Goal: Information Seeking & Learning: Compare options

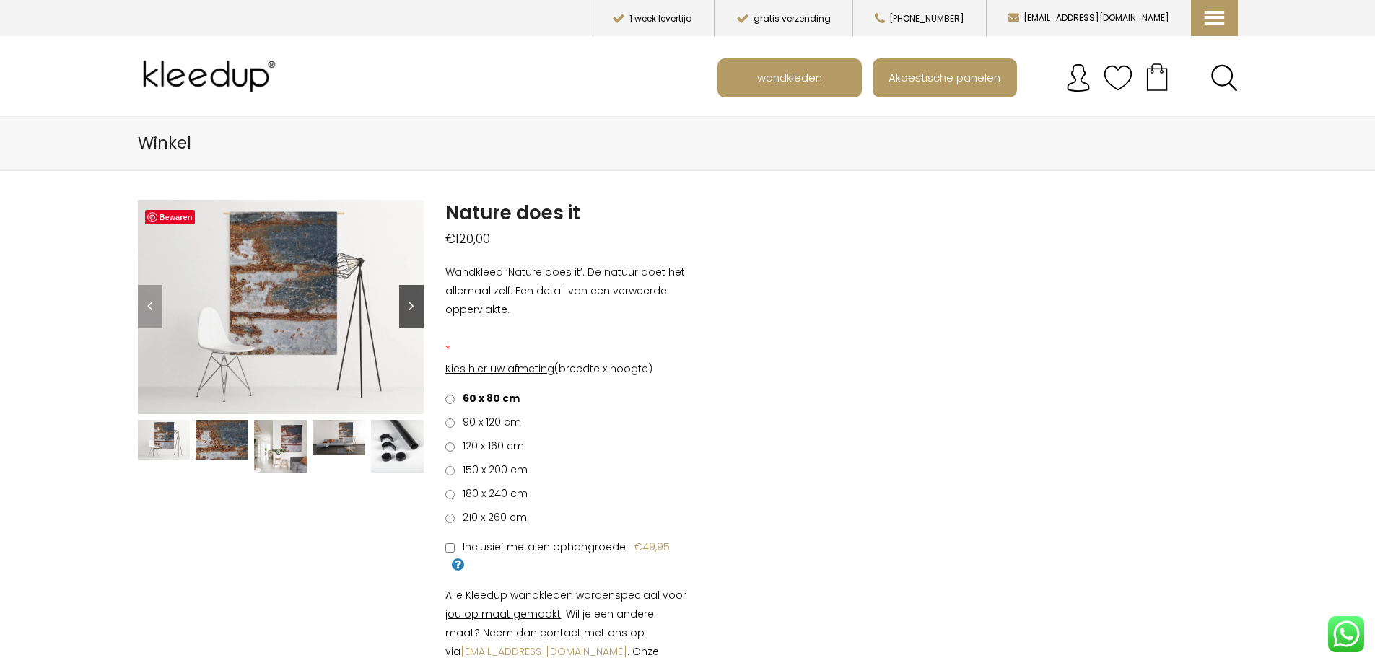
click at [411, 309] on link "Next" at bounding box center [411, 306] width 25 height 43
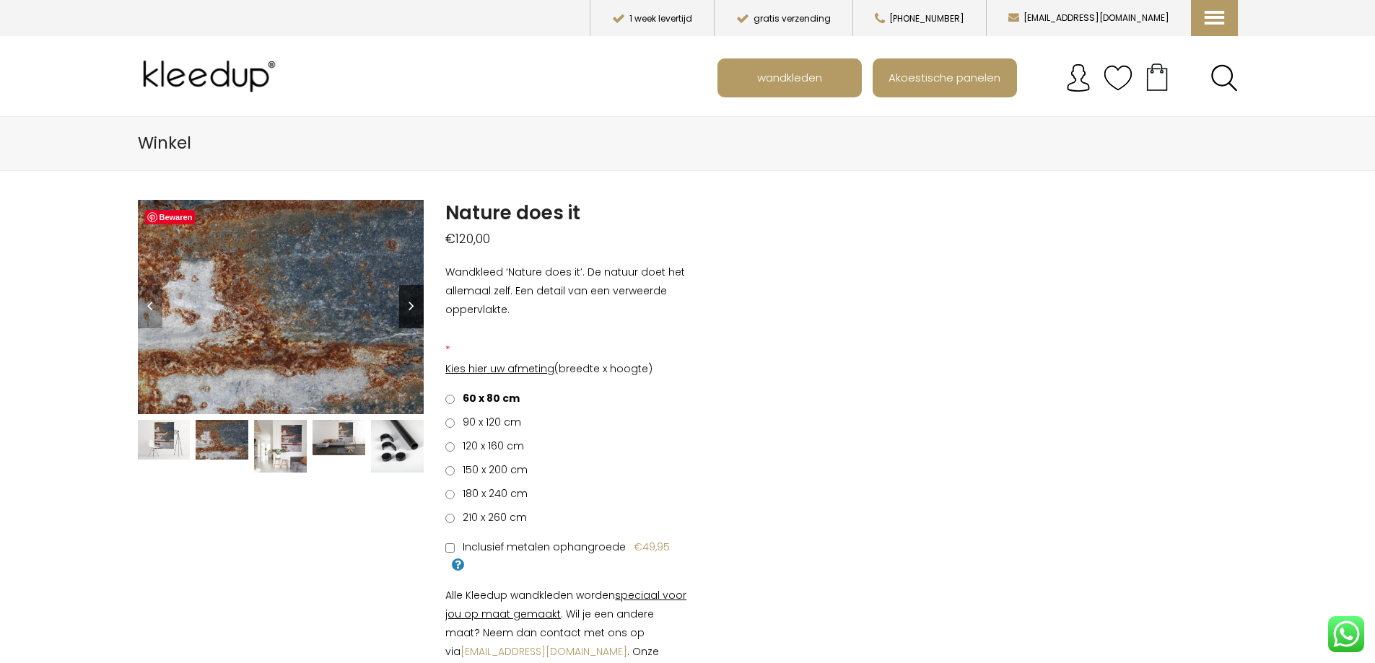
click at [411, 309] on link "Next" at bounding box center [411, 306] width 25 height 43
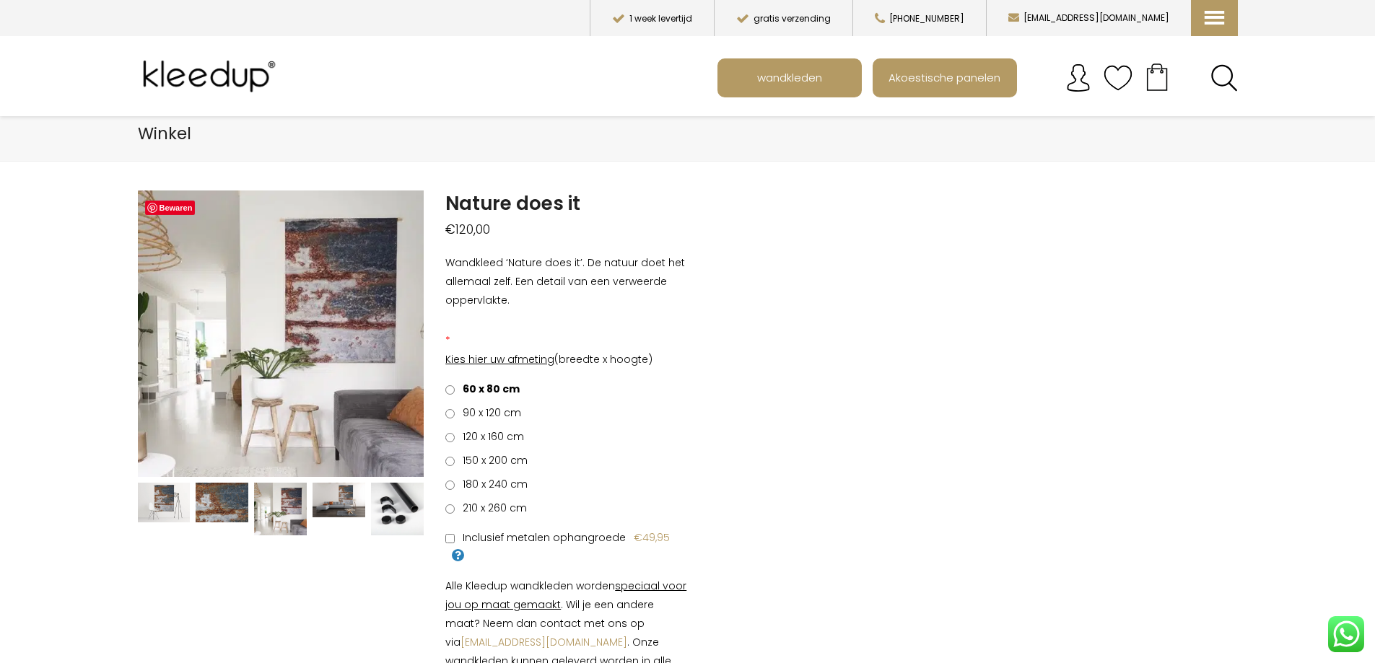
scroll to position [14, 0]
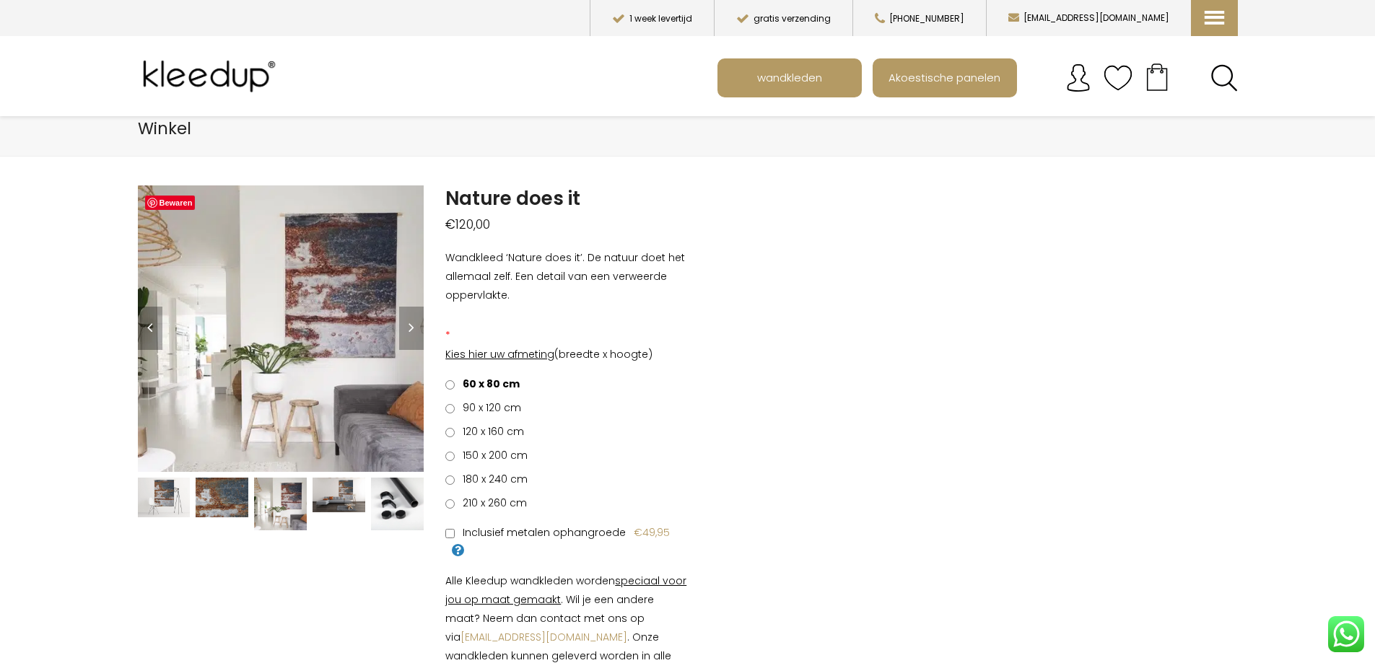
click at [282, 491] on img at bounding box center [280, 504] width 53 height 53
click at [326, 488] on img at bounding box center [338, 495] width 53 height 35
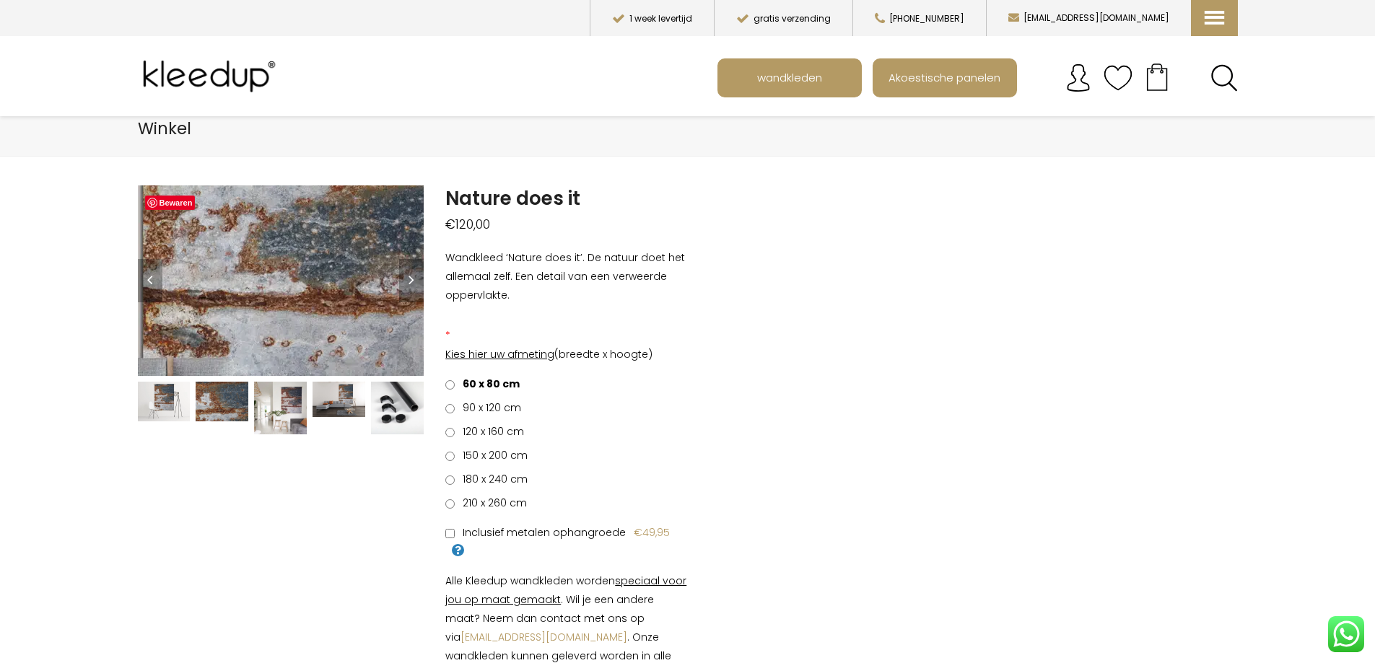
click at [331, 266] on img at bounding box center [143, 321] width 1083 height 722
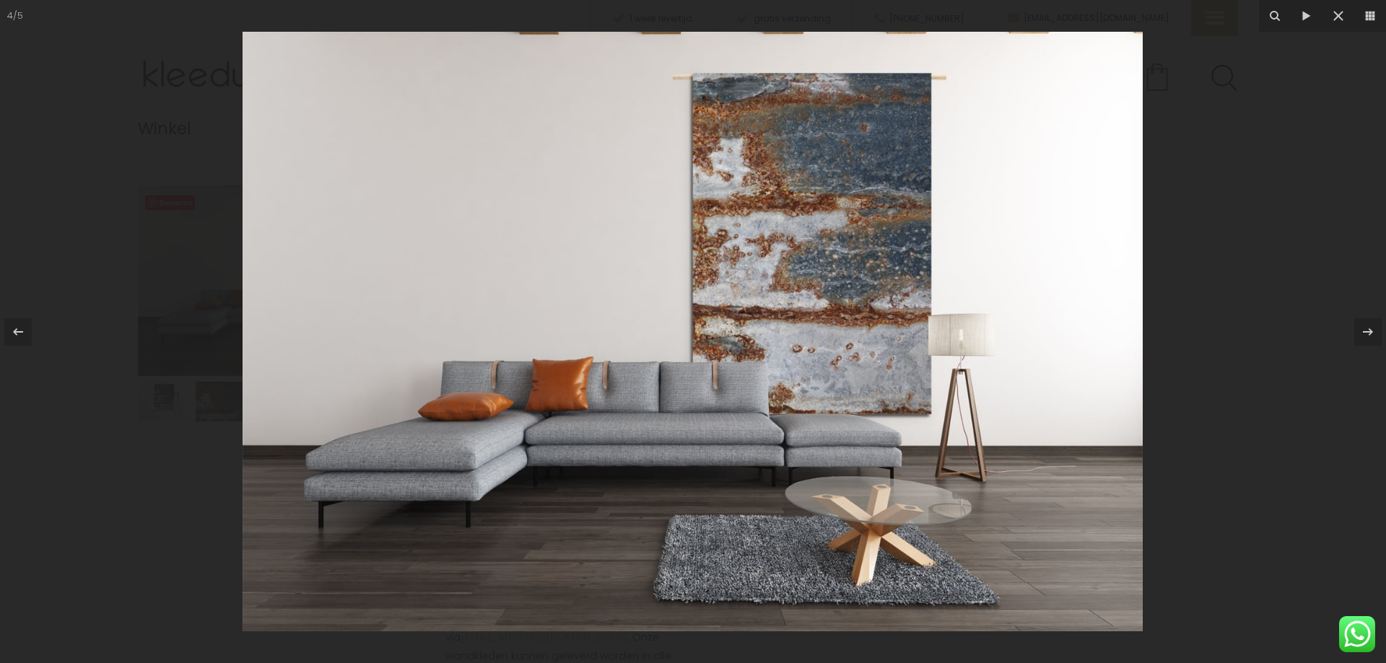
click at [849, 90] on img at bounding box center [692, 332] width 900 height 600
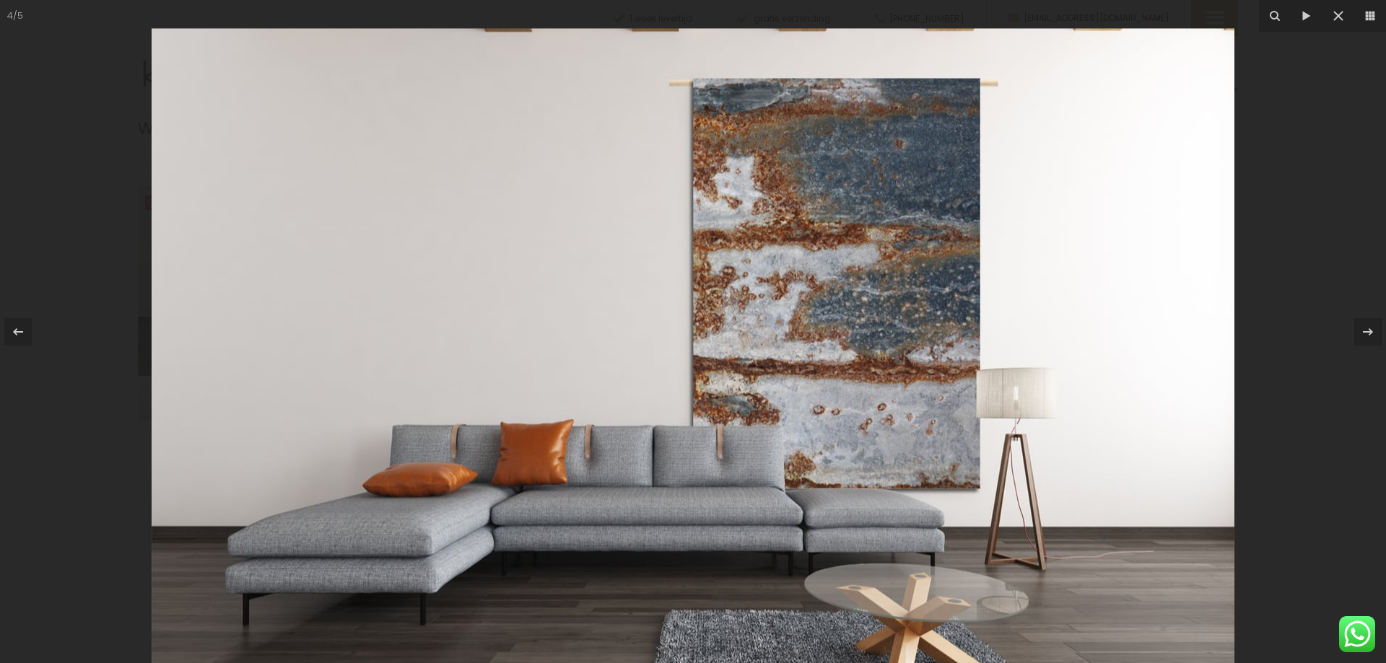
drag, startPoint x: 887, startPoint y: 89, endPoint x: 836, endPoint y: 162, distance: 89.3
click at [836, 162] on img at bounding box center [693, 389] width 1083 height 722
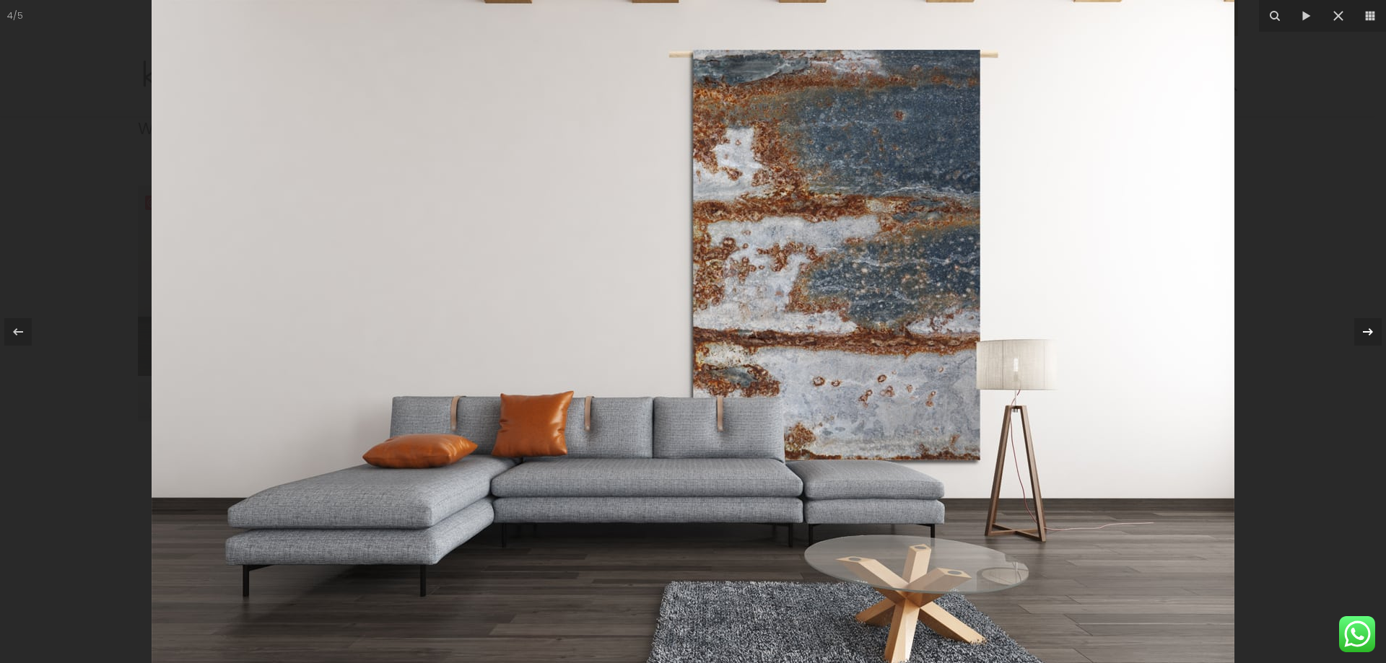
click at [1366, 333] on icon at bounding box center [1367, 331] width 17 height 17
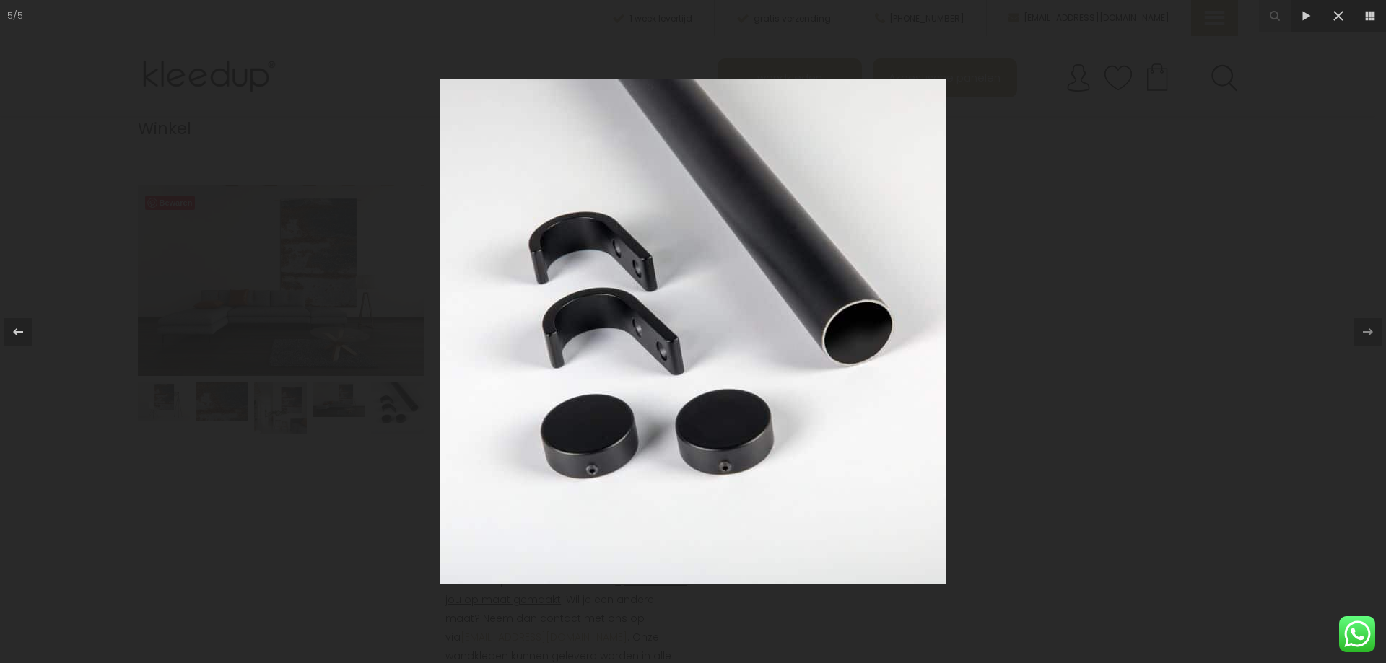
click at [1366, 333] on div "5 / 5" at bounding box center [693, 331] width 1386 height 663
click at [17, 328] on icon at bounding box center [17, 331] width 17 height 17
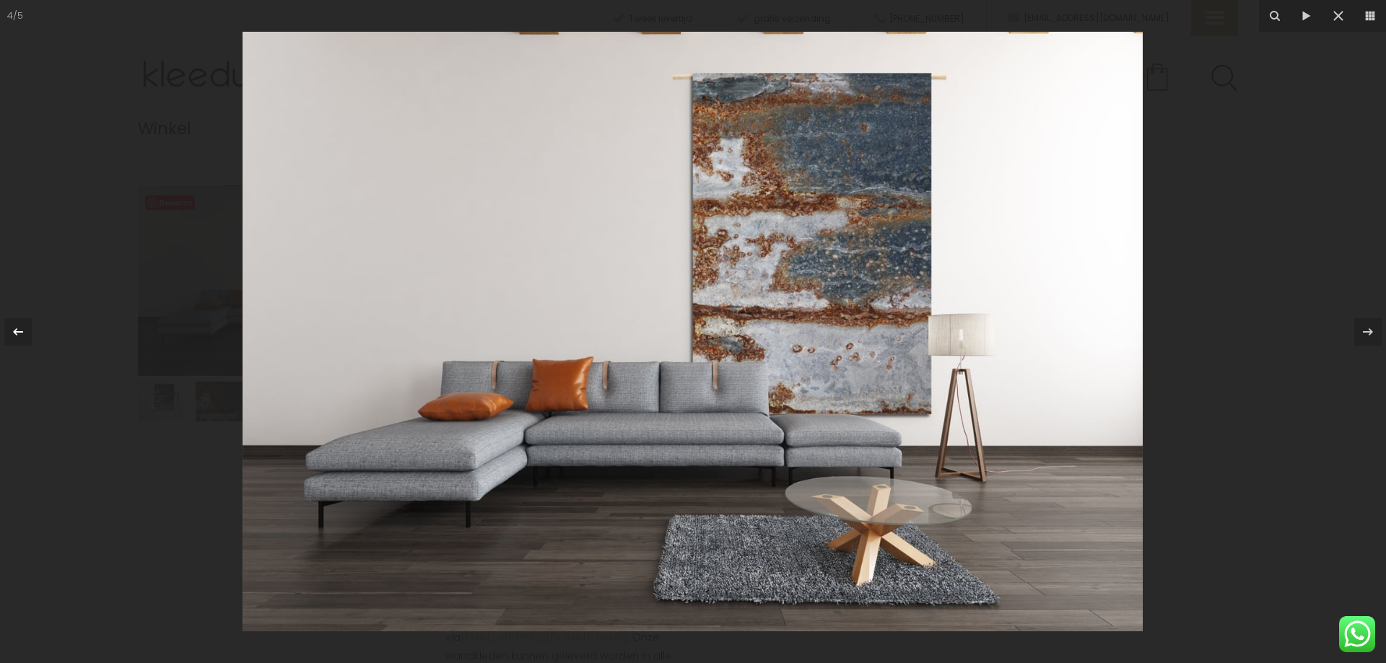
click at [17, 328] on icon at bounding box center [17, 331] width 17 height 17
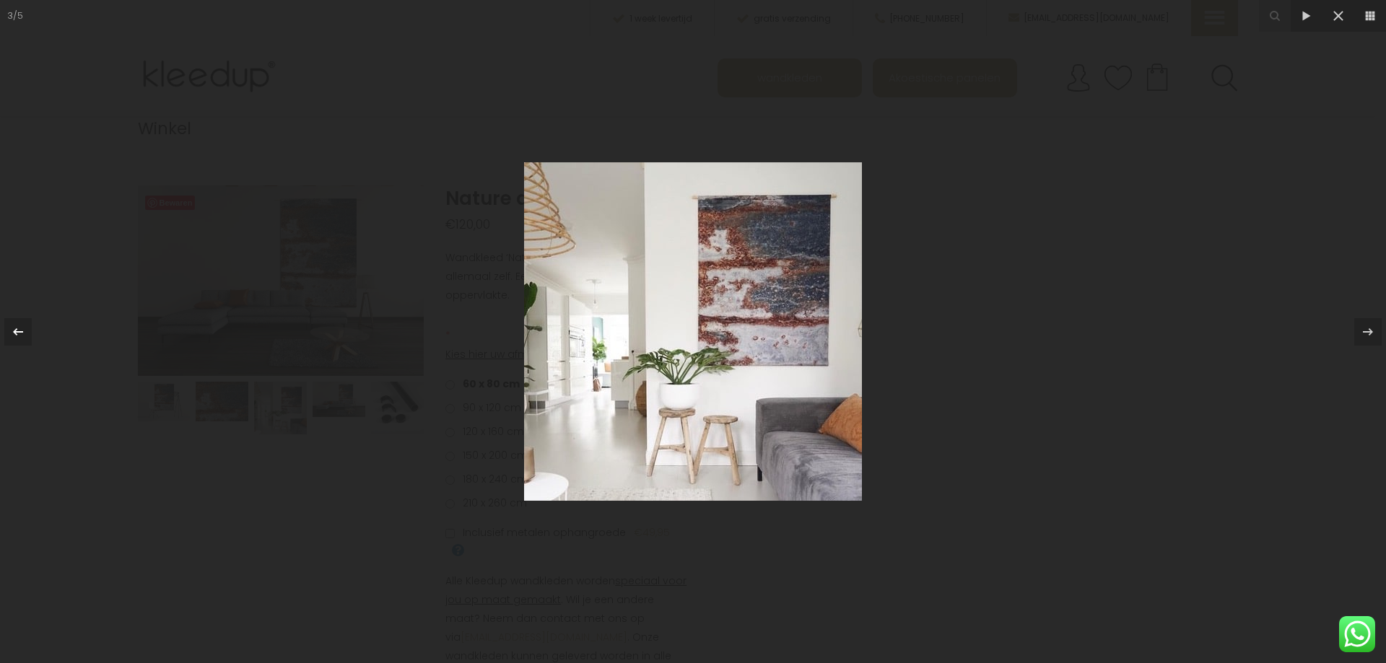
click at [17, 328] on icon at bounding box center [17, 331] width 17 height 17
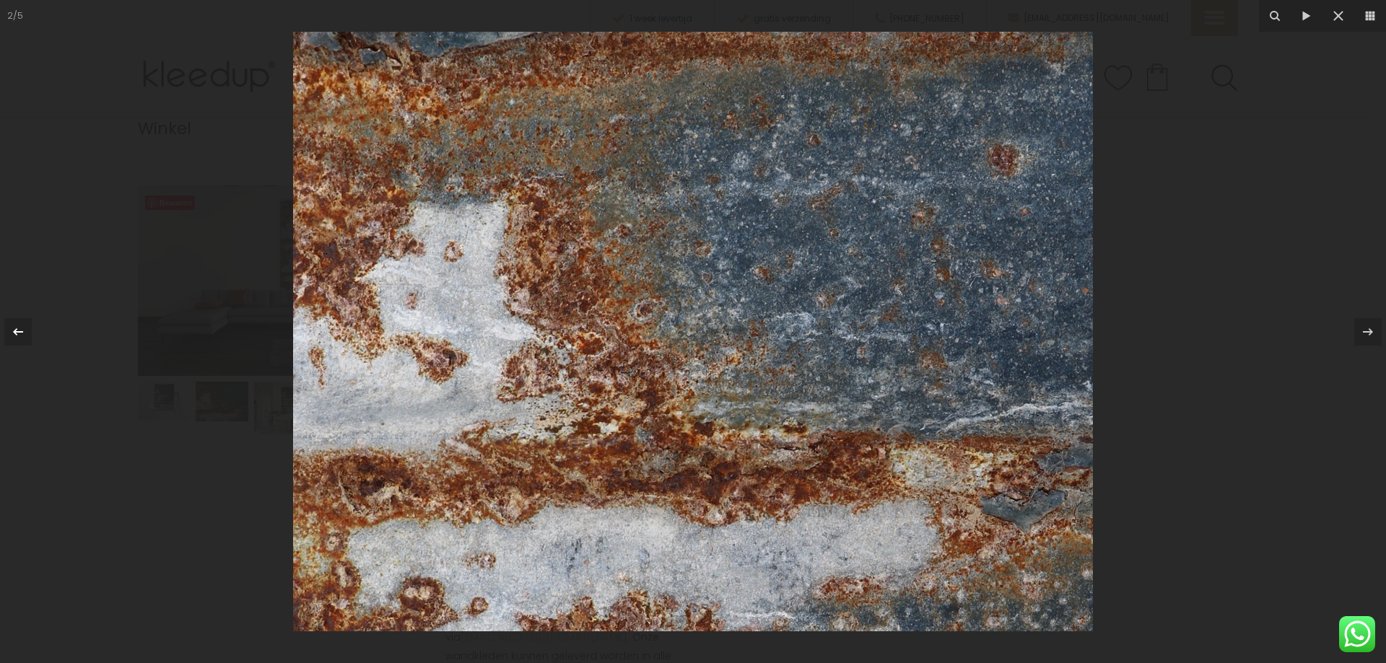
click at [17, 328] on icon at bounding box center [17, 331] width 17 height 17
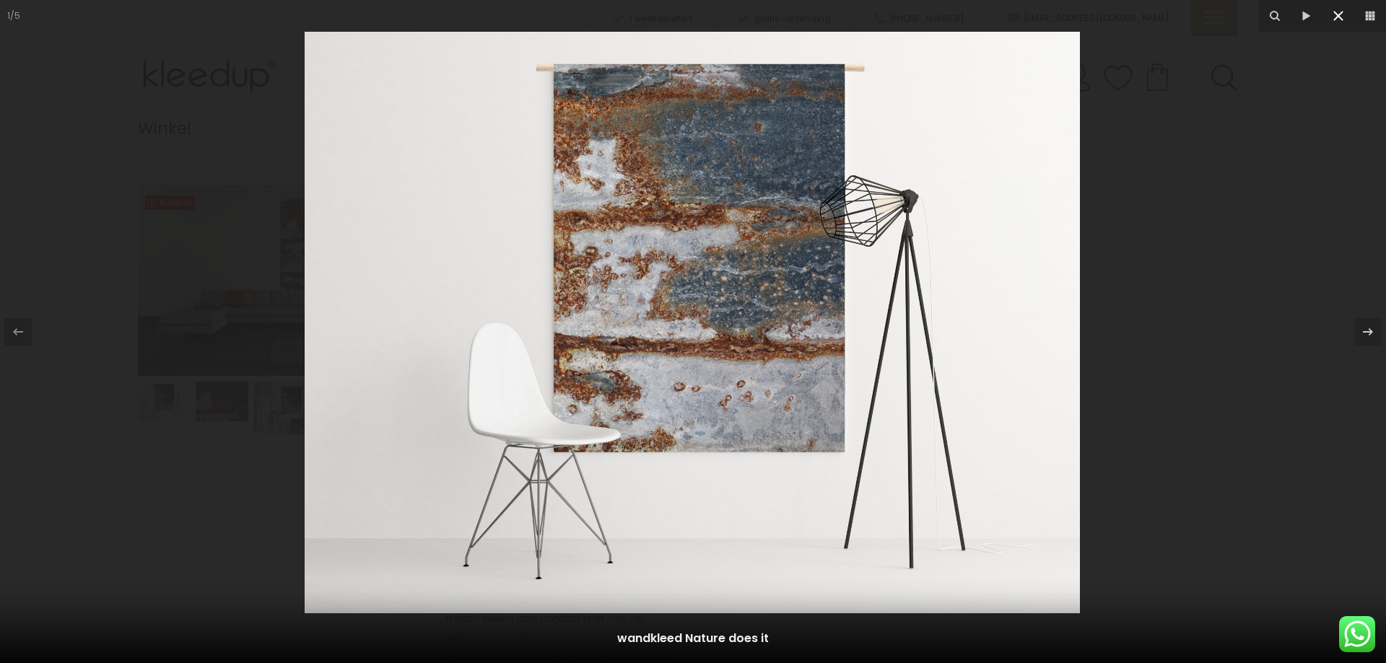
click at [1339, 15] on icon at bounding box center [1338, 16] width 10 height 10
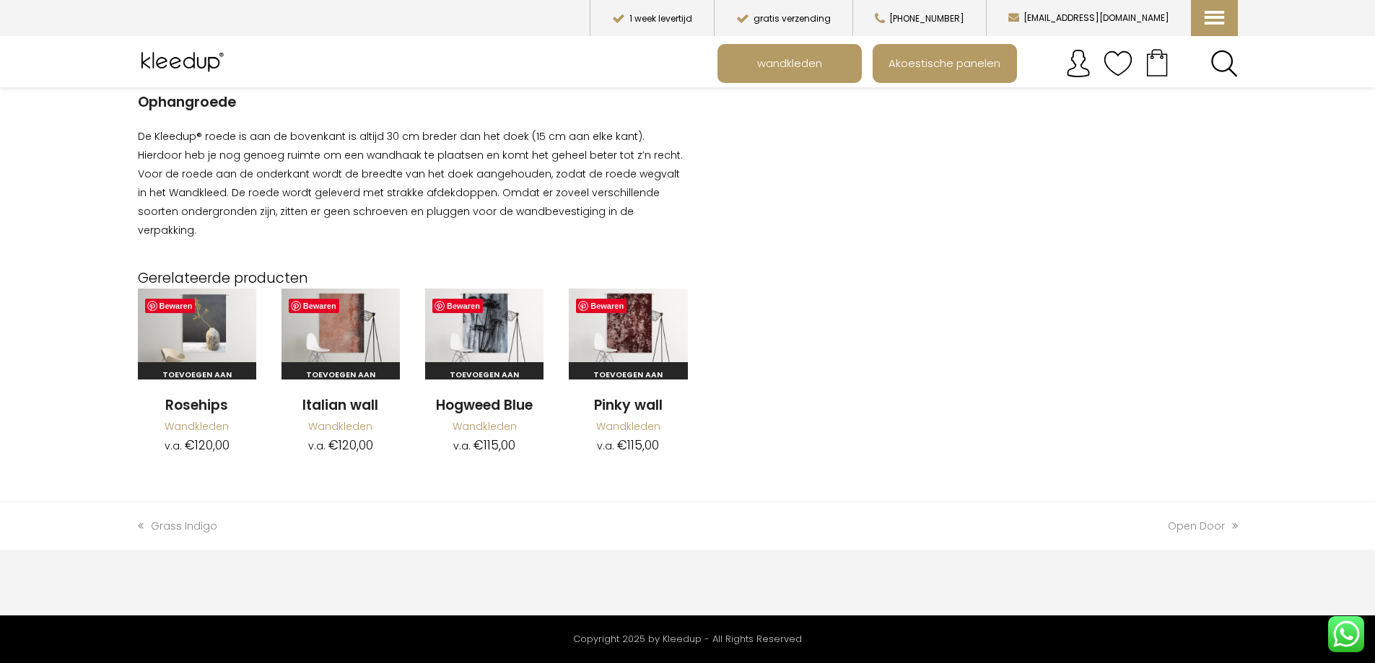
scroll to position [1313, 0]
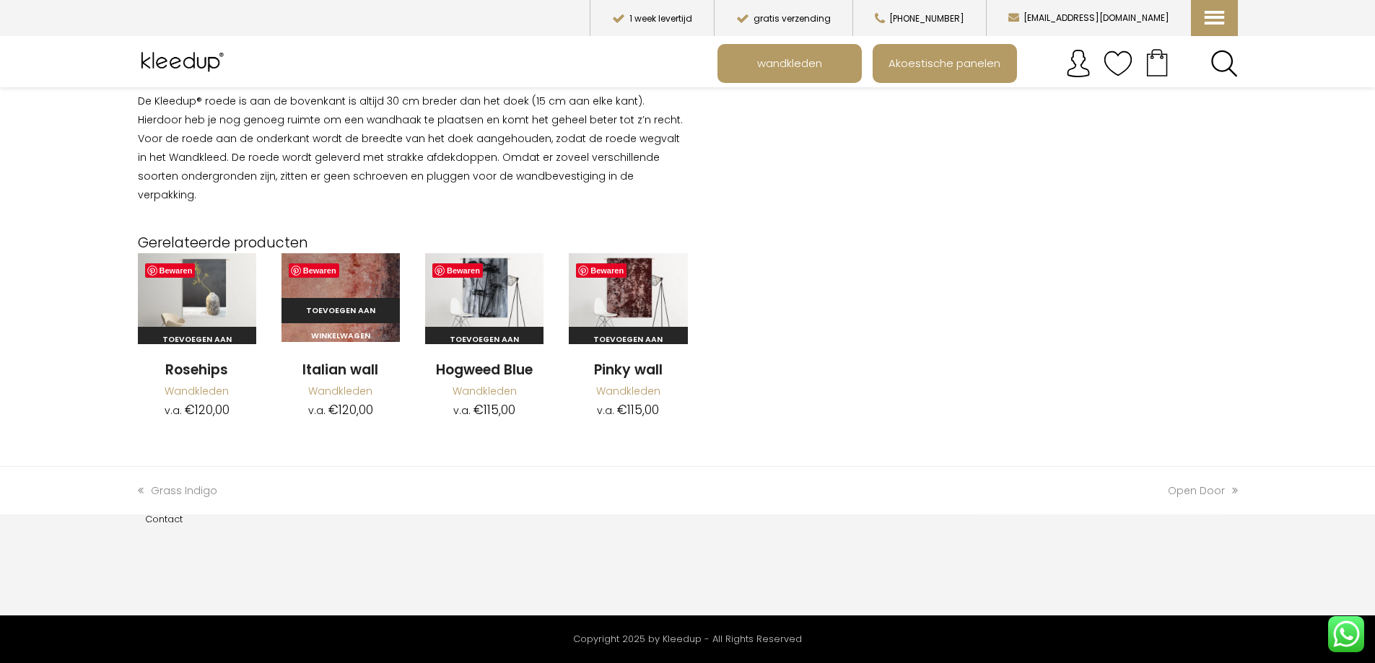
click at [336, 267] on img at bounding box center [340, 297] width 118 height 89
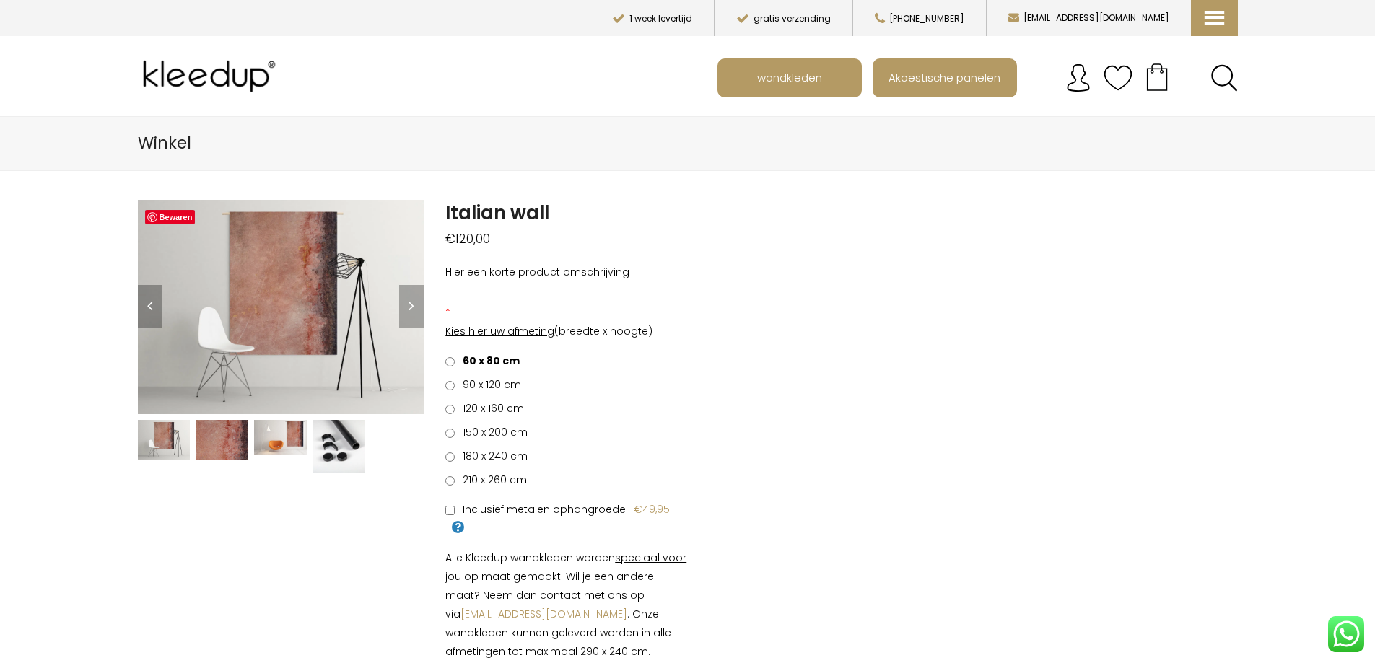
click at [222, 430] on img at bounding box center [222, 440] width 53 height 40
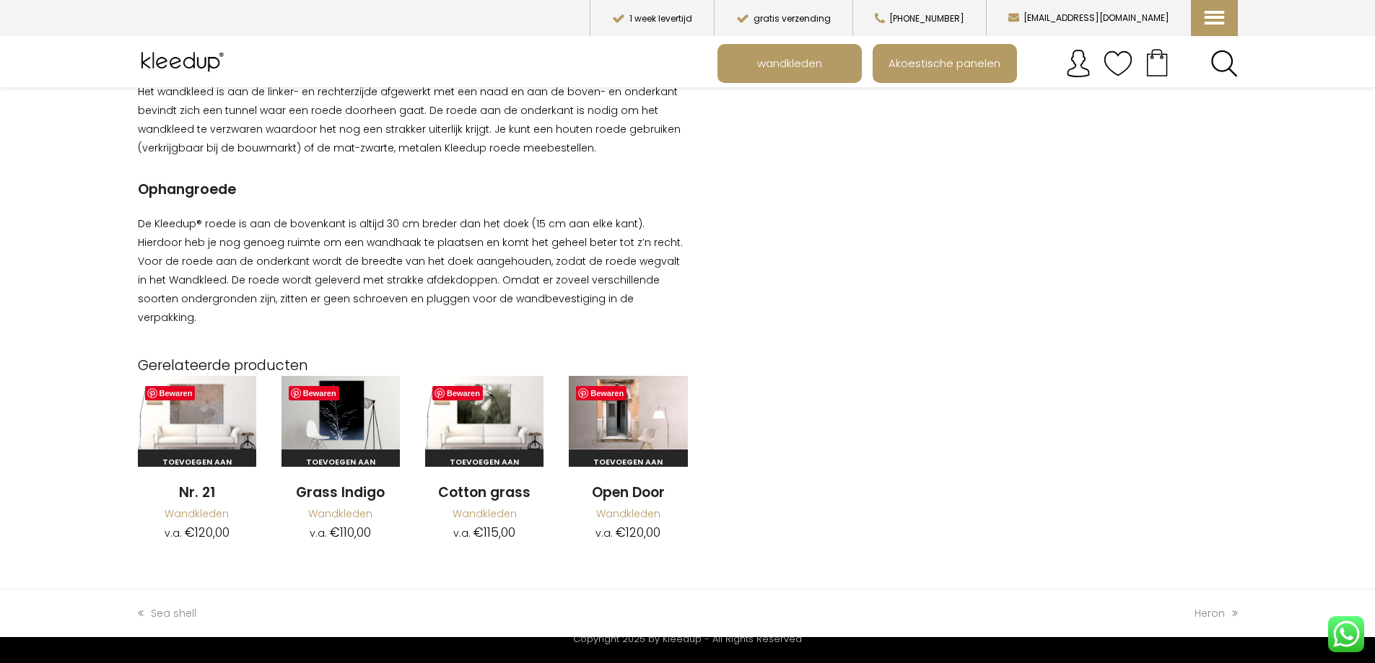
scroll to position [1155, 0]
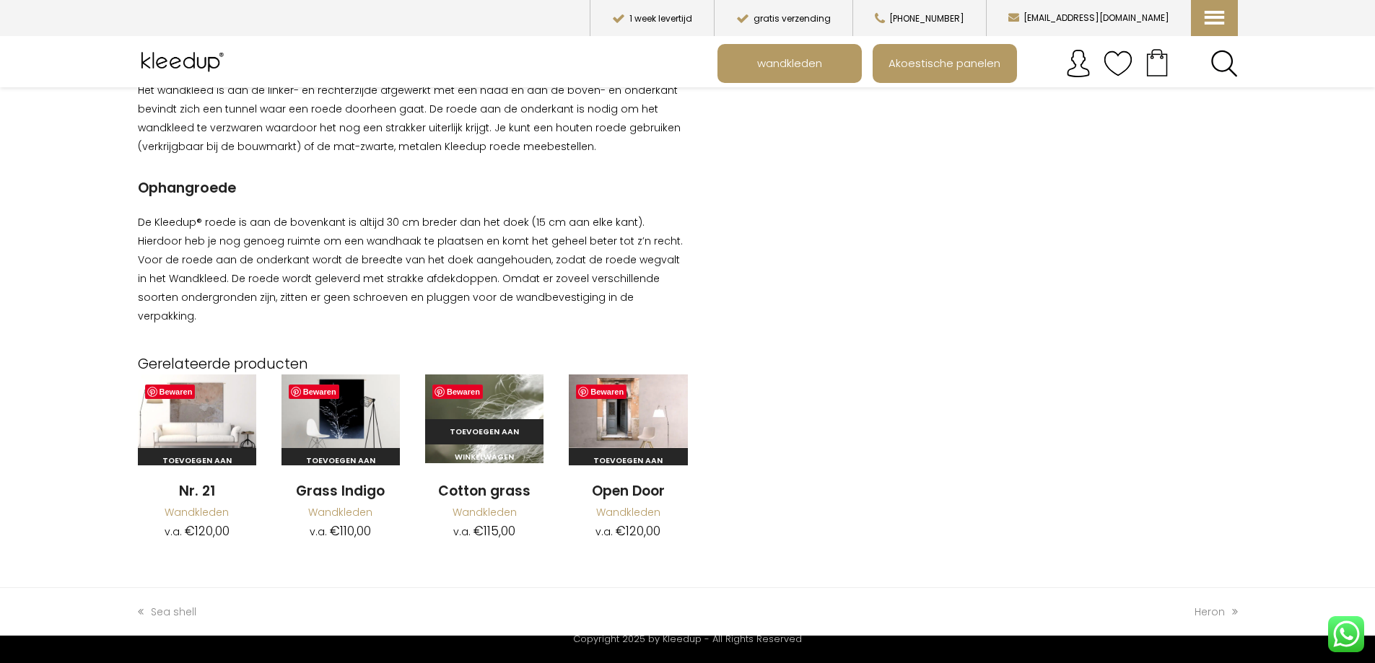
click at [502, 383] on img at bounding box center [484, 419] width 118 height 89
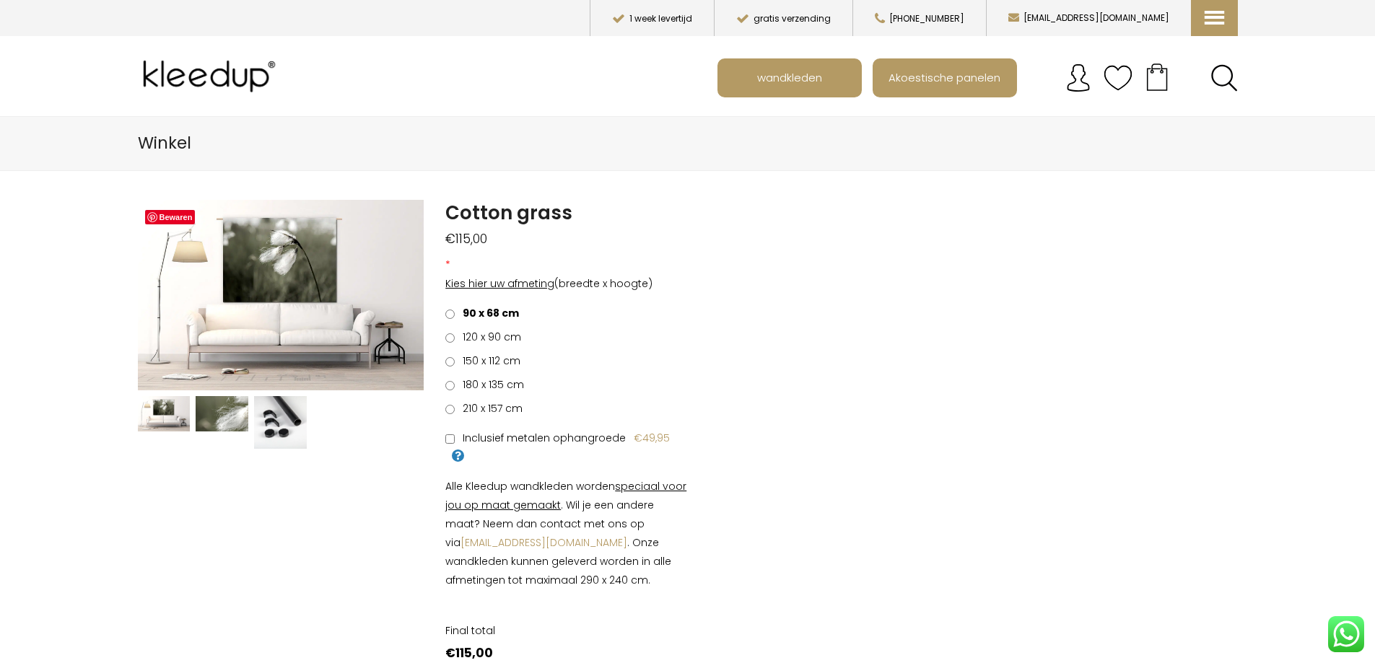
click at [484, 338] on span "120 x 90 cm" at bounding box center [490, 337] width 64 height 14
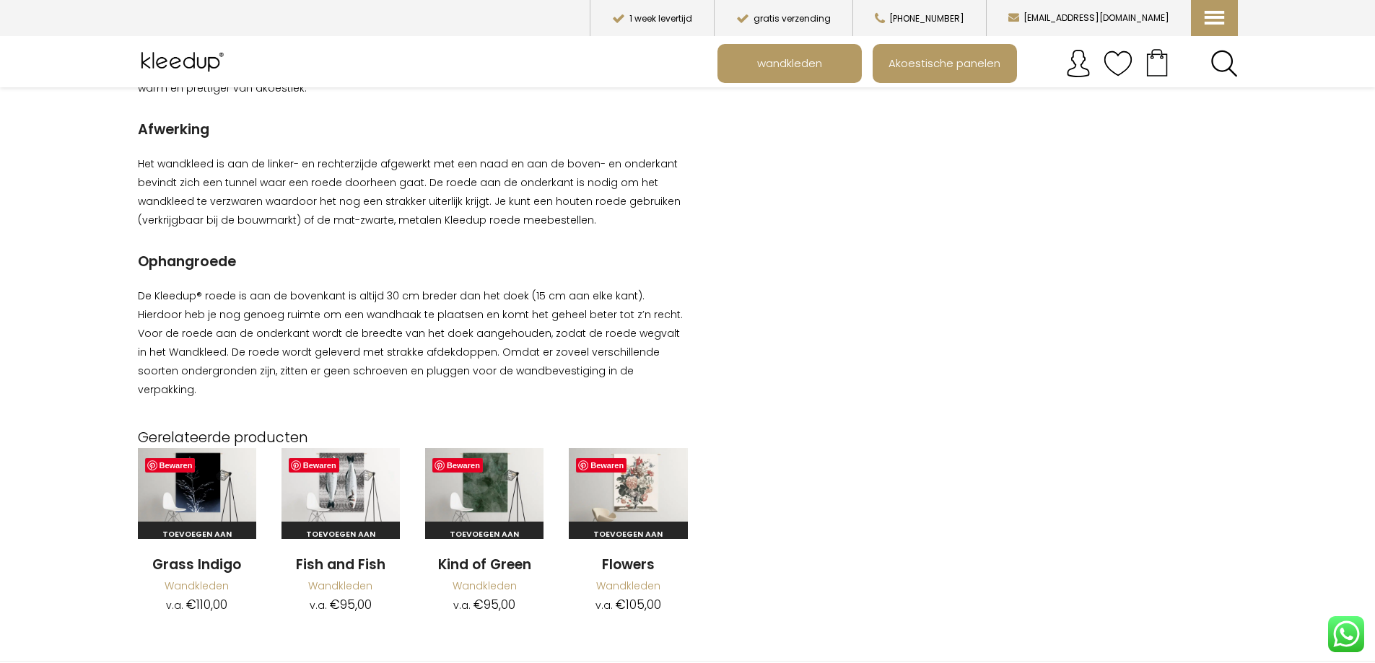
scroll to position [1068, 0]
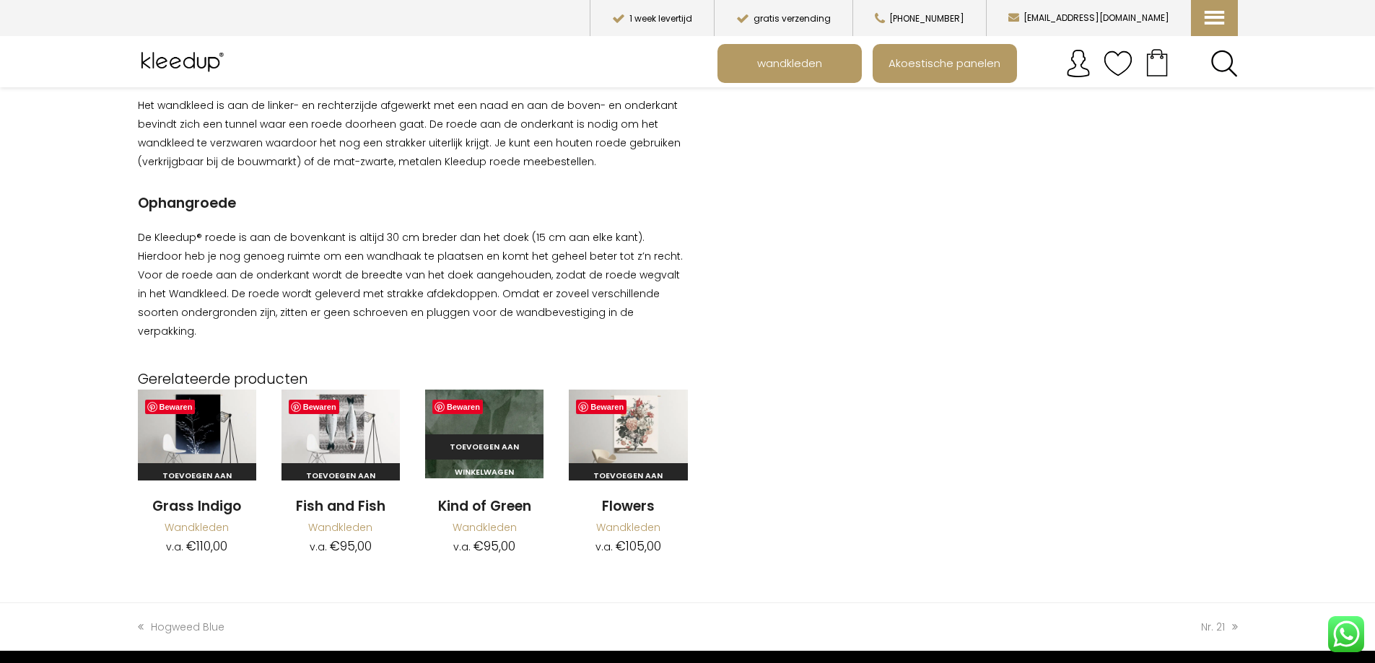
click at [494, 406] on img at bounding box center [484, 434] width 118 height 89
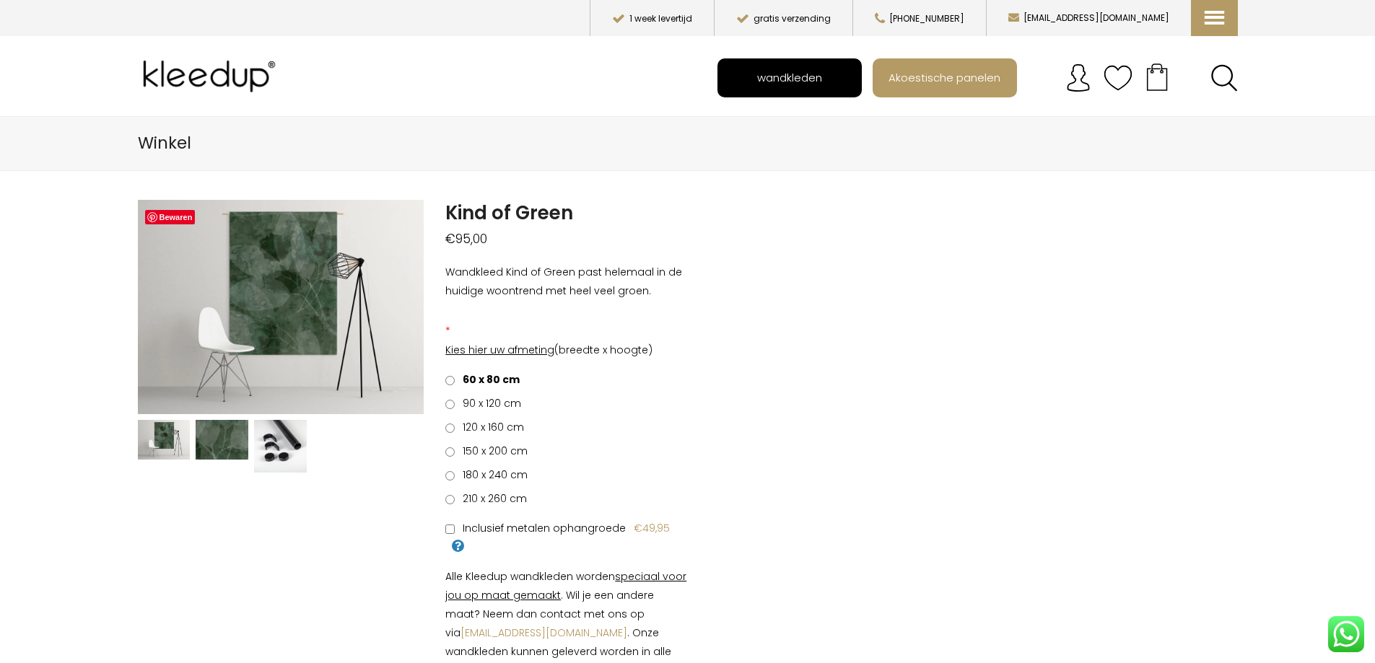
click at [795, 71] on span "wandkleden" at bounding box center [789, 77] width 81 height 27
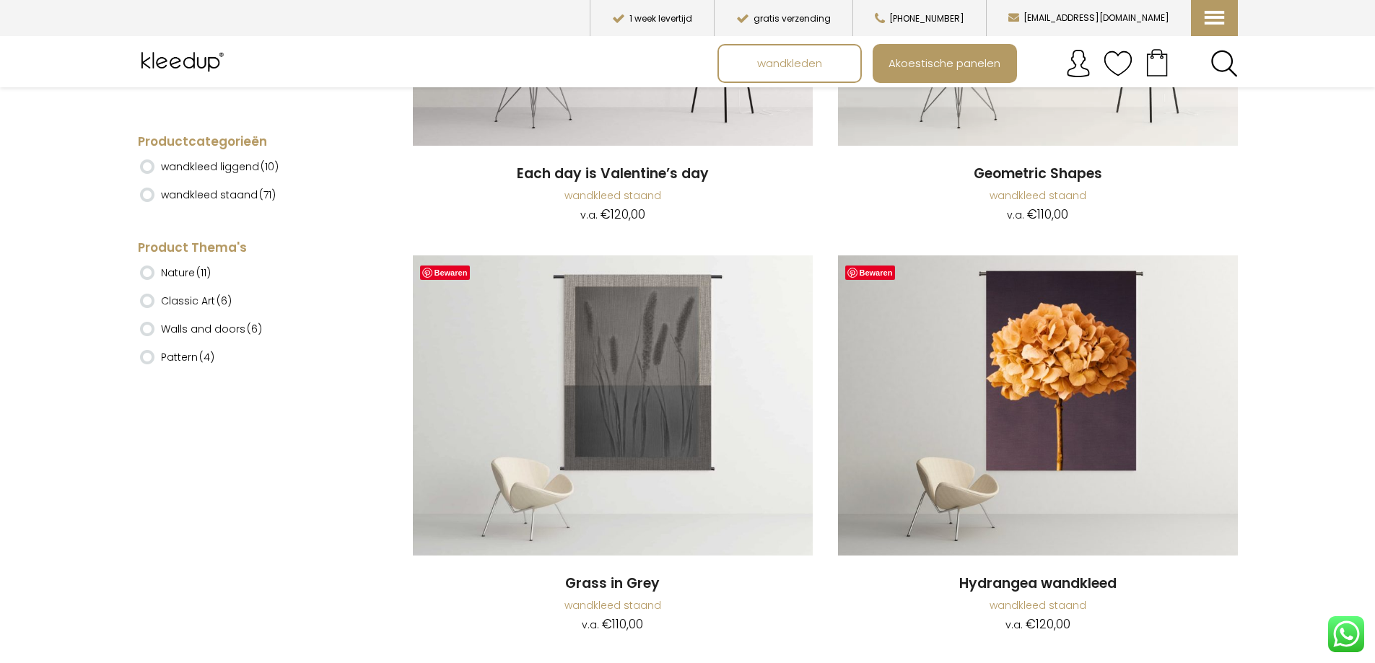
scroll to position [2338, 0]
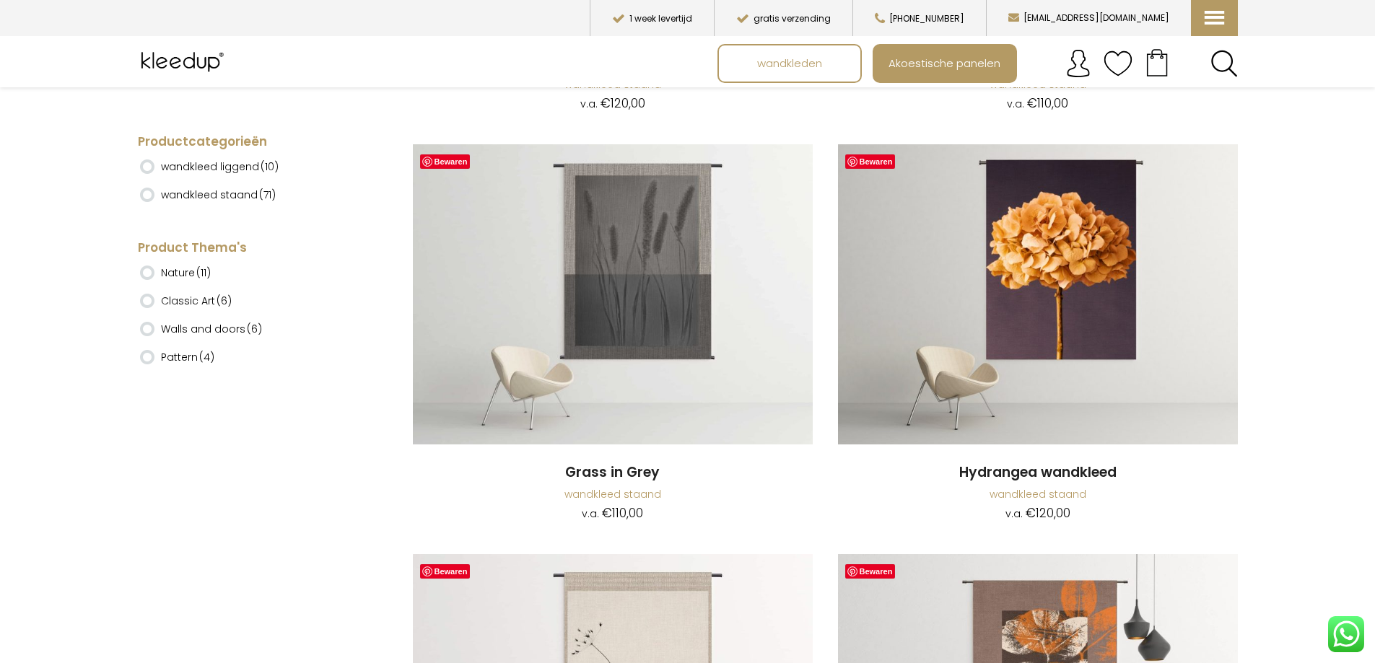
click at [144, 272] on ins at bounding box center [147, 273] width 14 height 14
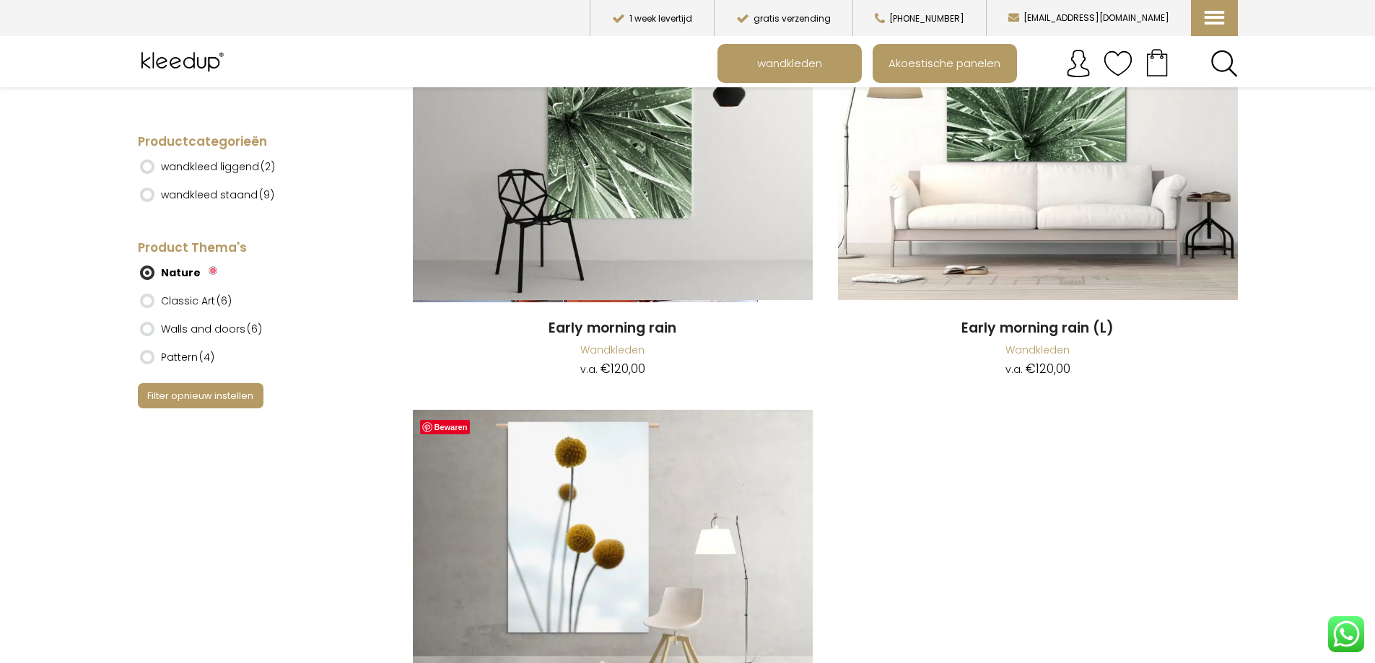
scroll to position [1905, 0]
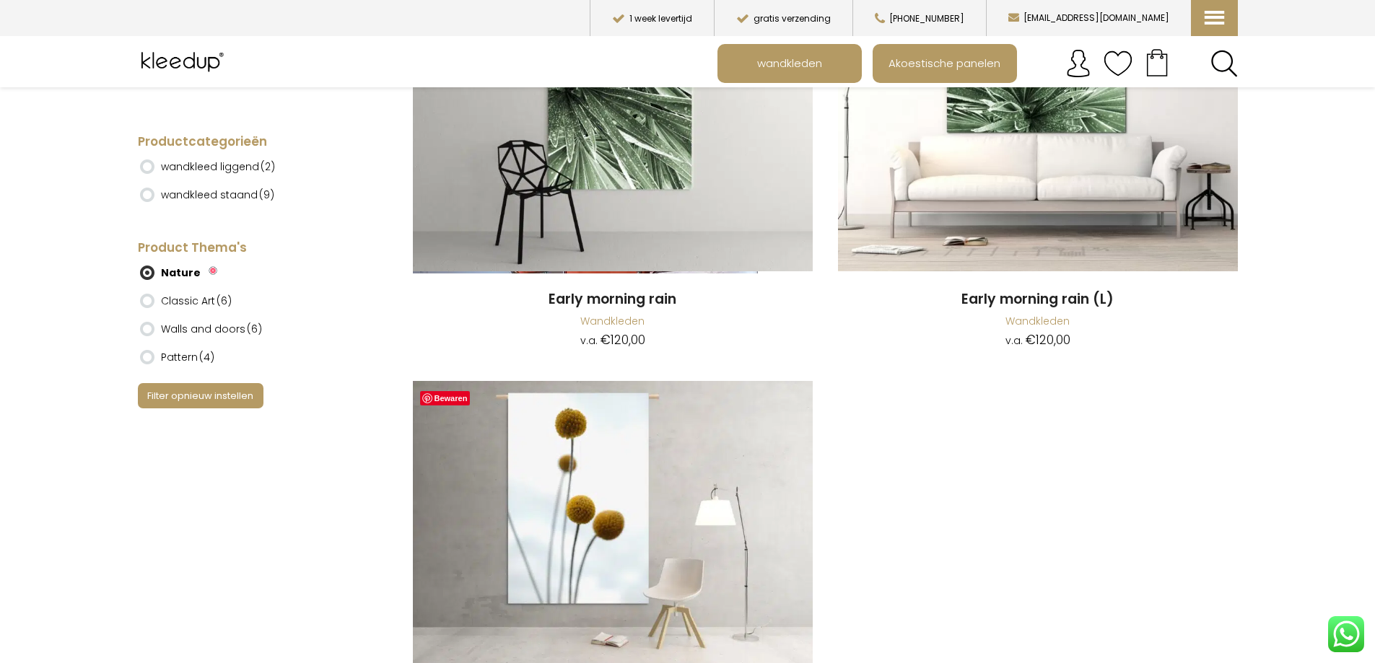
click at [147, 357] on ins at bounding box center [147, 357] width 14 height 14
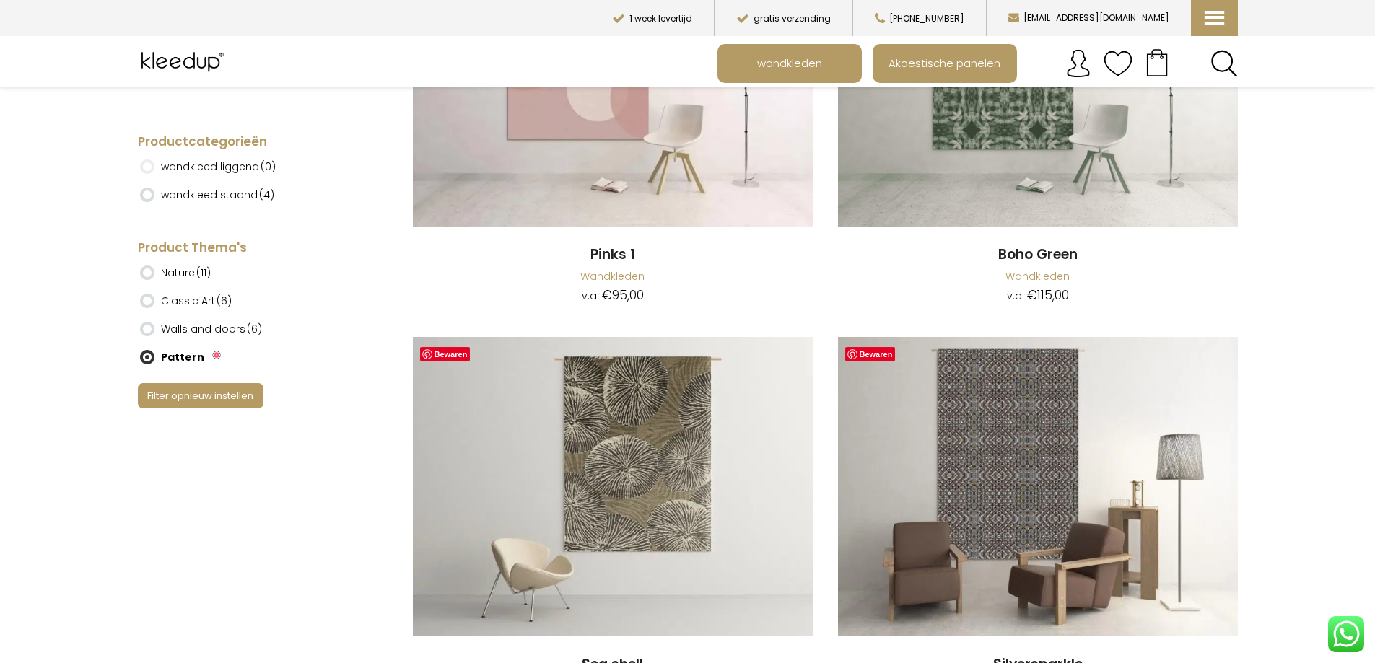
scroll to position [346, 0]
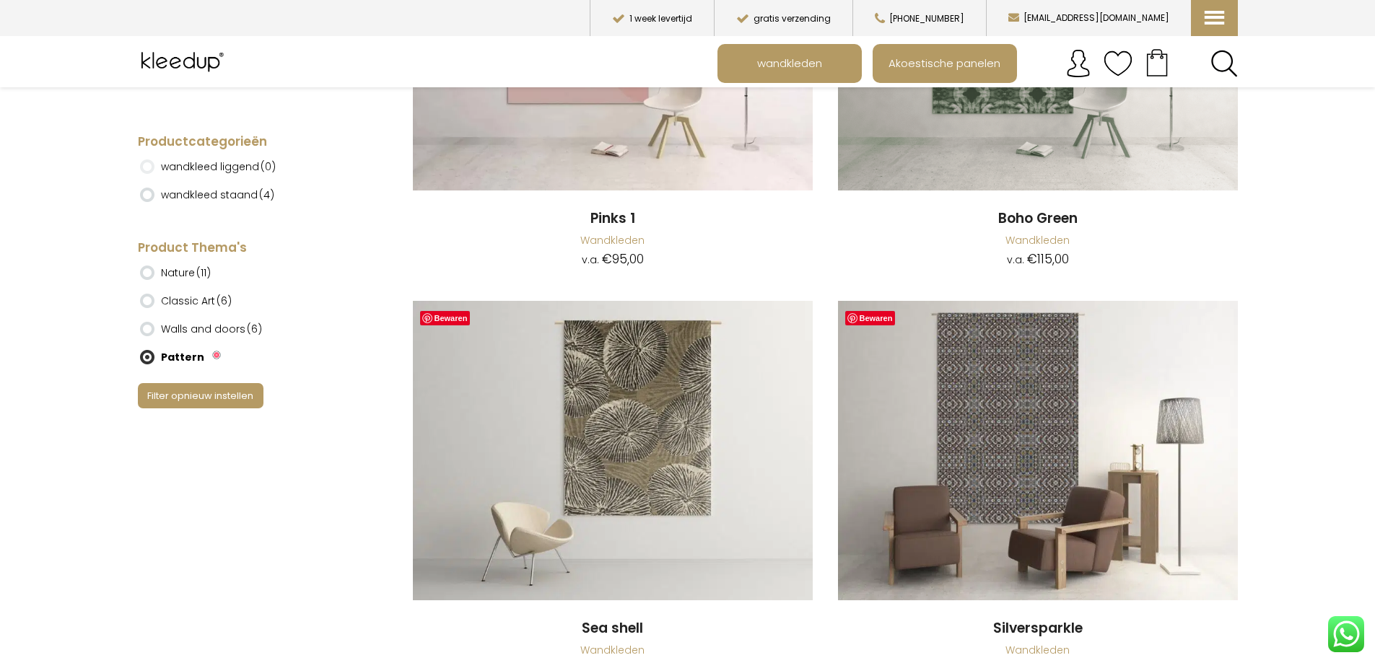
click at [149, 300] on ins at bounding box center [147, 301] width 14 height 14
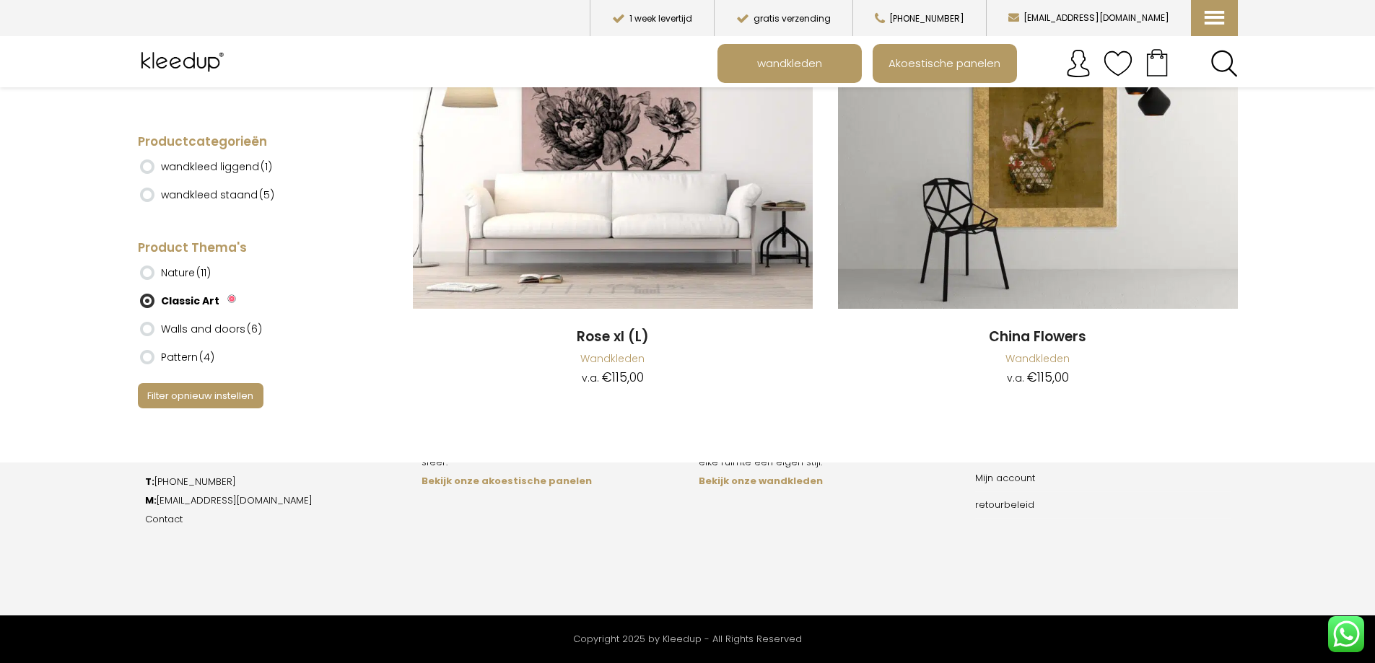
scroll to position [1171, 0]
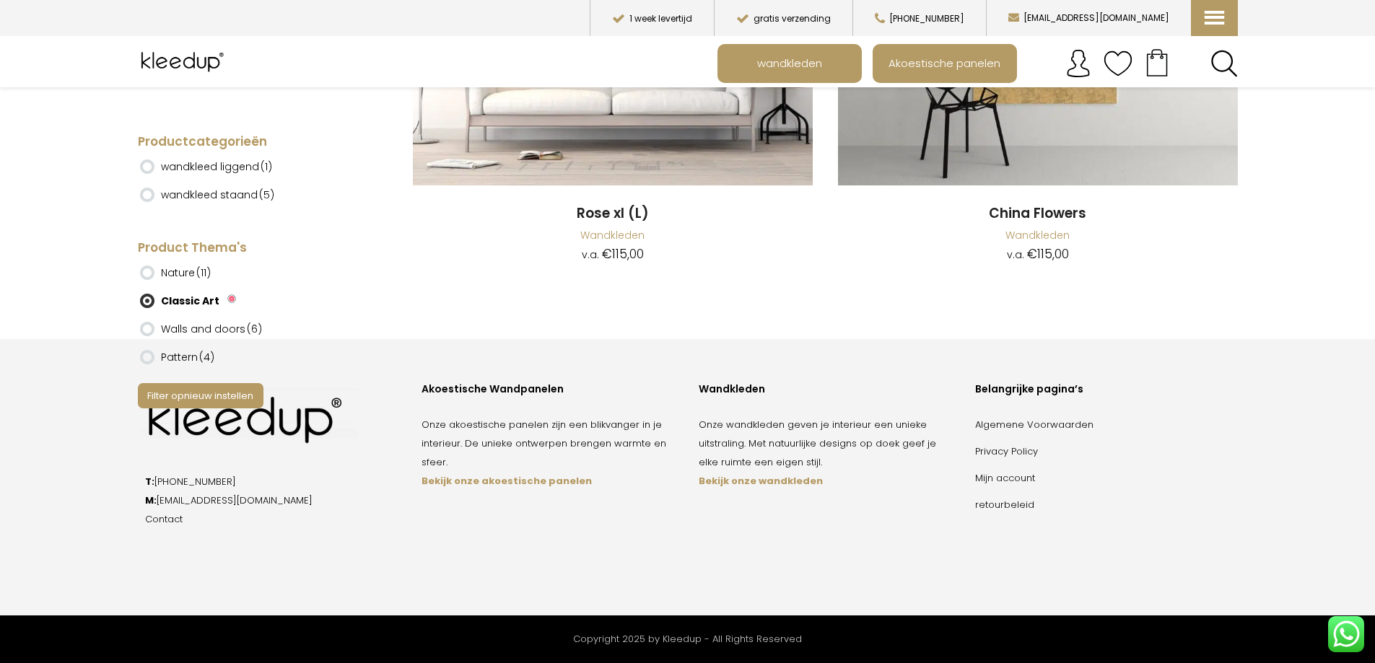
click at [144, 326] on ins at bounding box center [147, 329] width 14 height 14
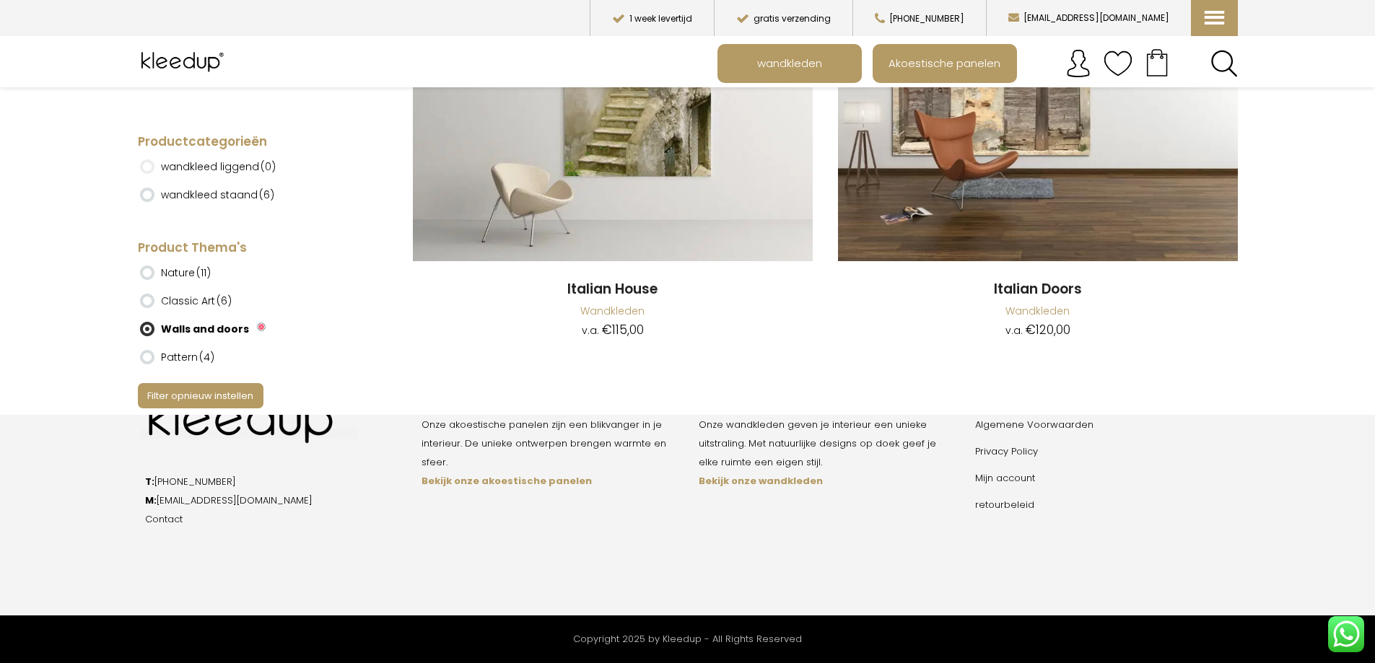
scroll to position [1097, 0]
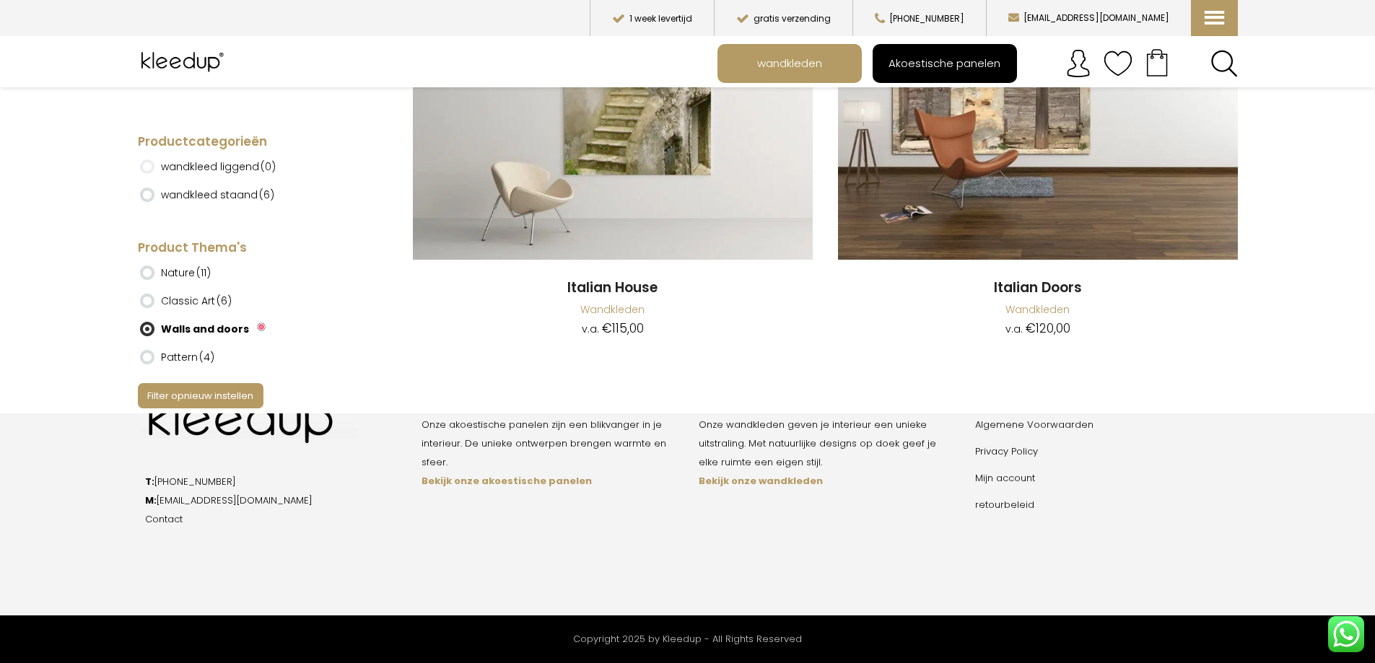
click at [940, 56] on span "Akoestische panelen" at bounding box center [944, 63] width 128 height 27
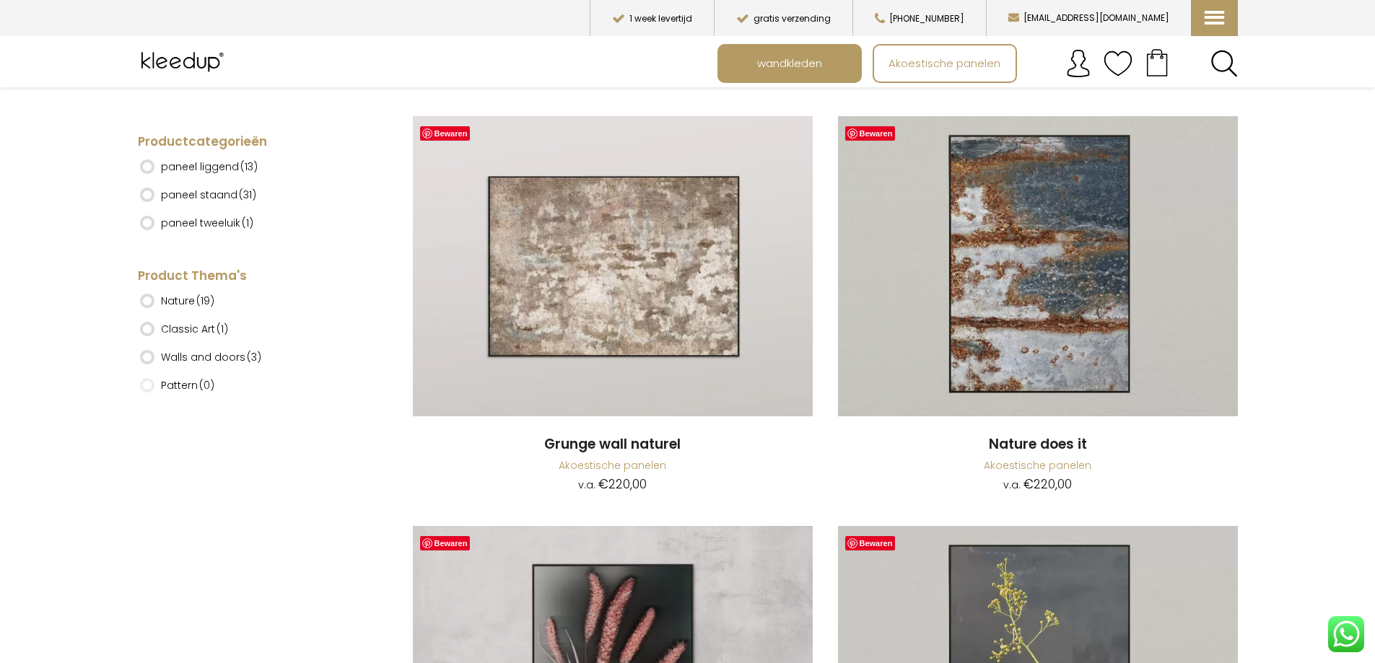
scroll to position [5369, 0]
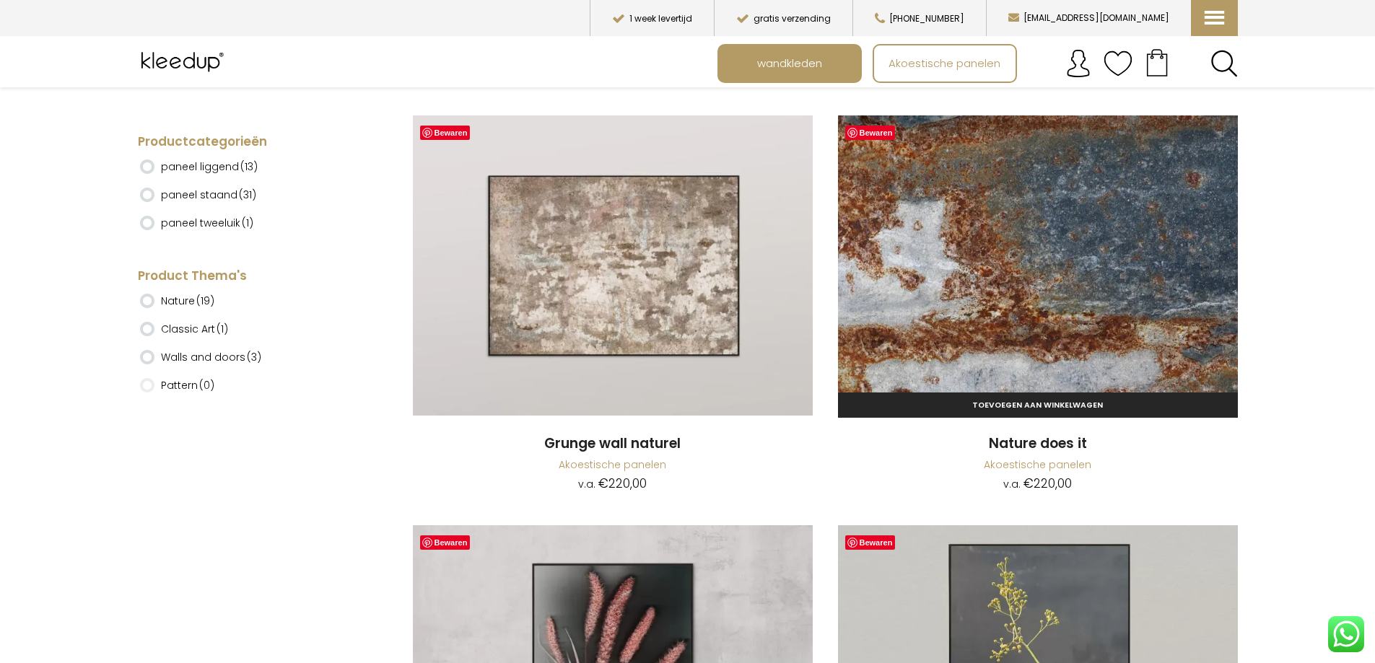
click at [1083, 274] on img at bounding box center [1038, 265] width 400 height 300
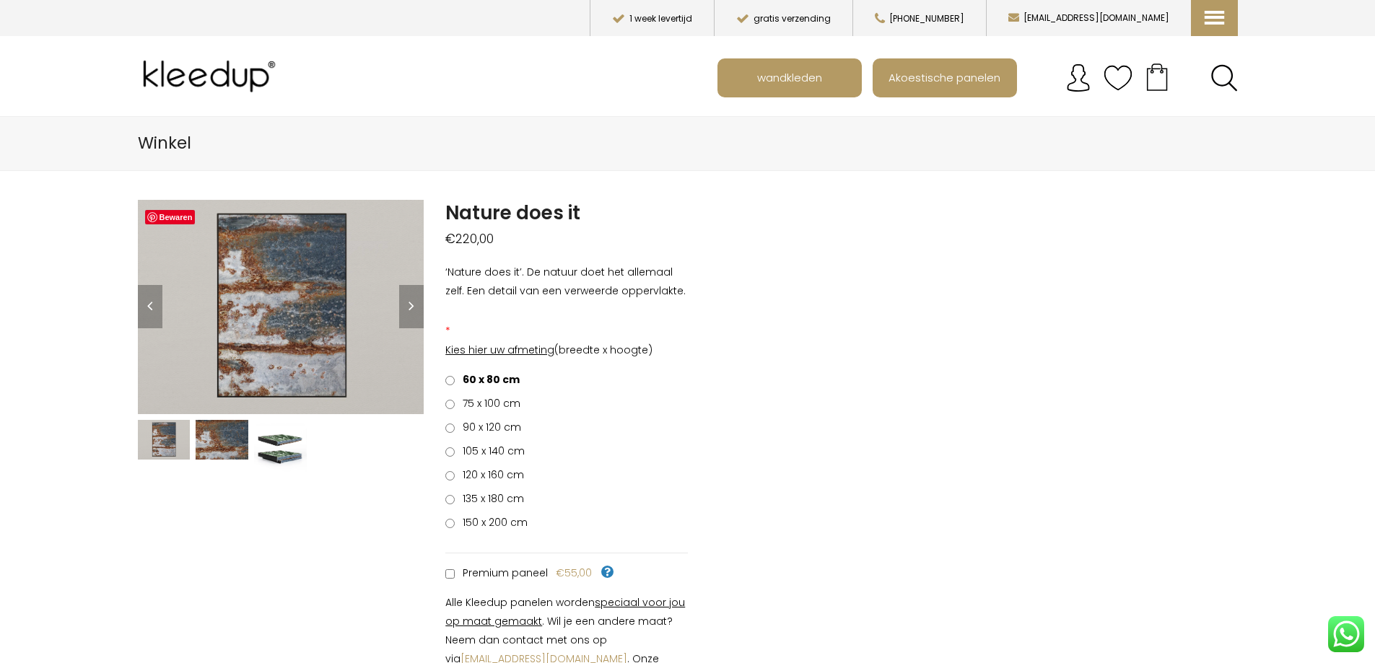
click at [276, 444] on img at bounding box center [280, 446] width 53 height 53
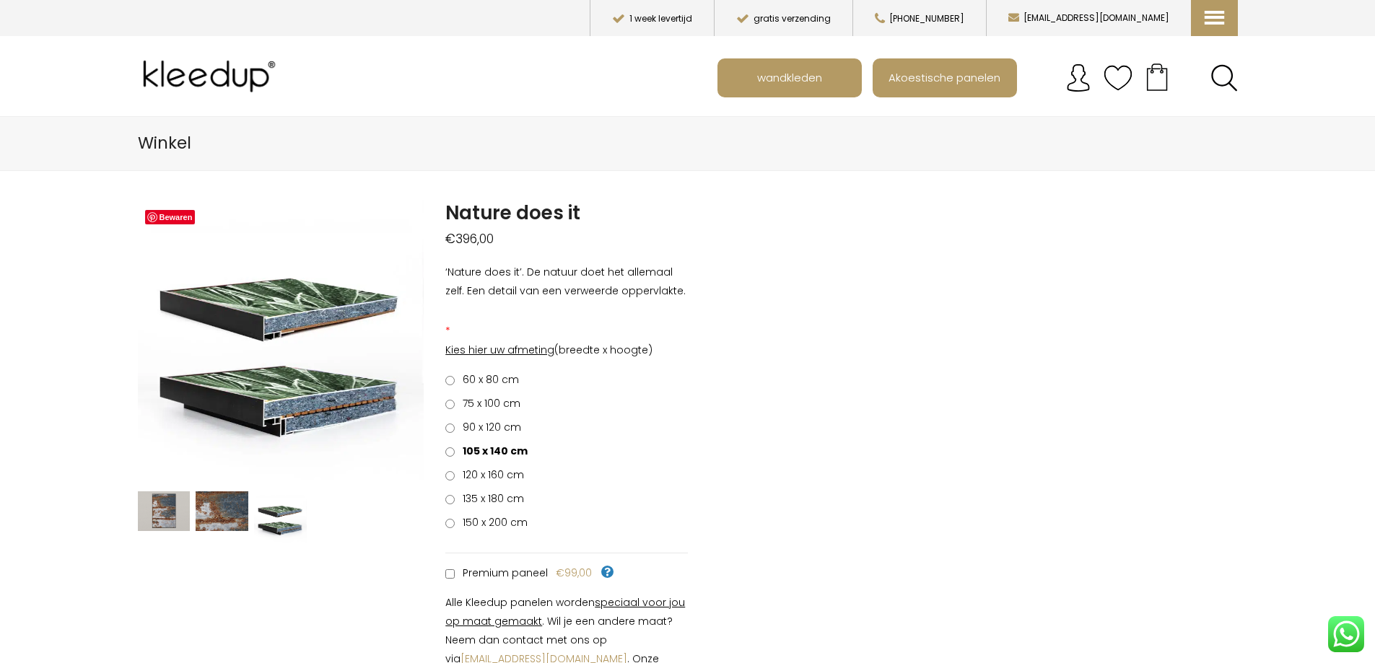
click at [812, 74] on span "wandkleden" at bounding box center [789, 77] width 81 height 27
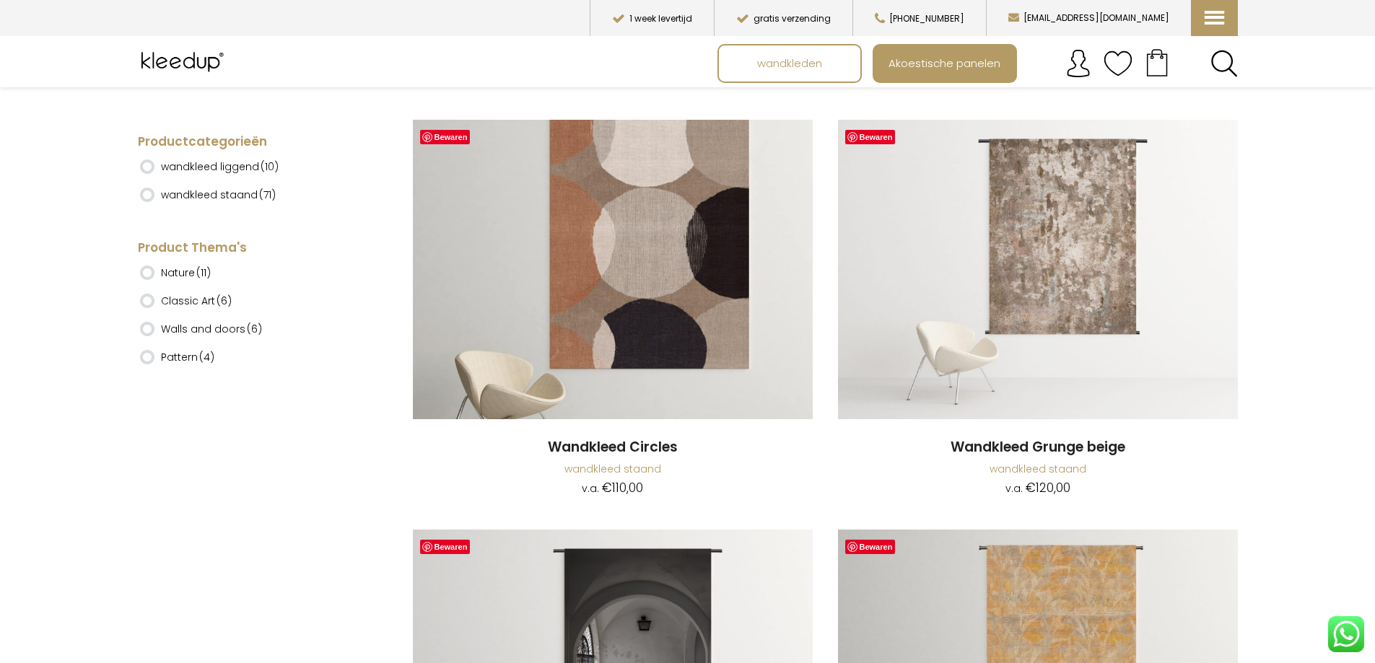
scroll to position [5196, 0]
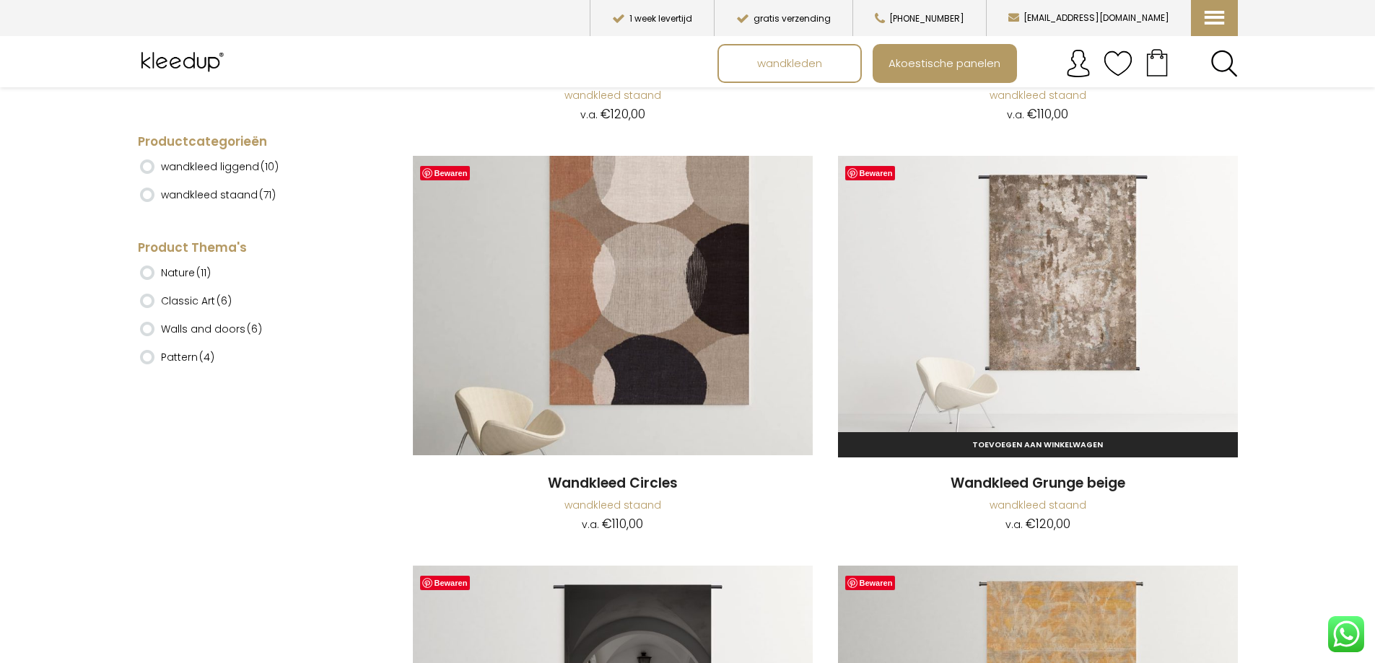
click at [1042, 270] on img at bounding box center [1038, 306] width 400 height 300
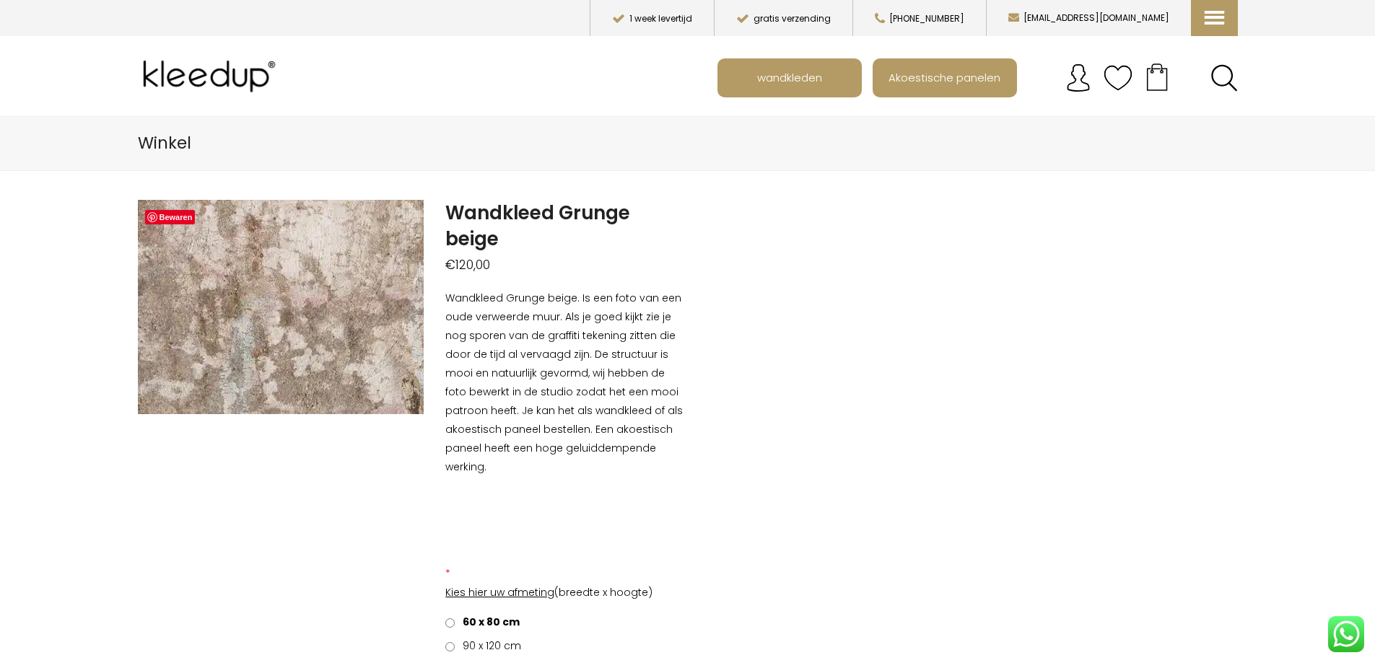
click at [305, 310] on img at bounding box center [183, 293] width 1443 height 1083
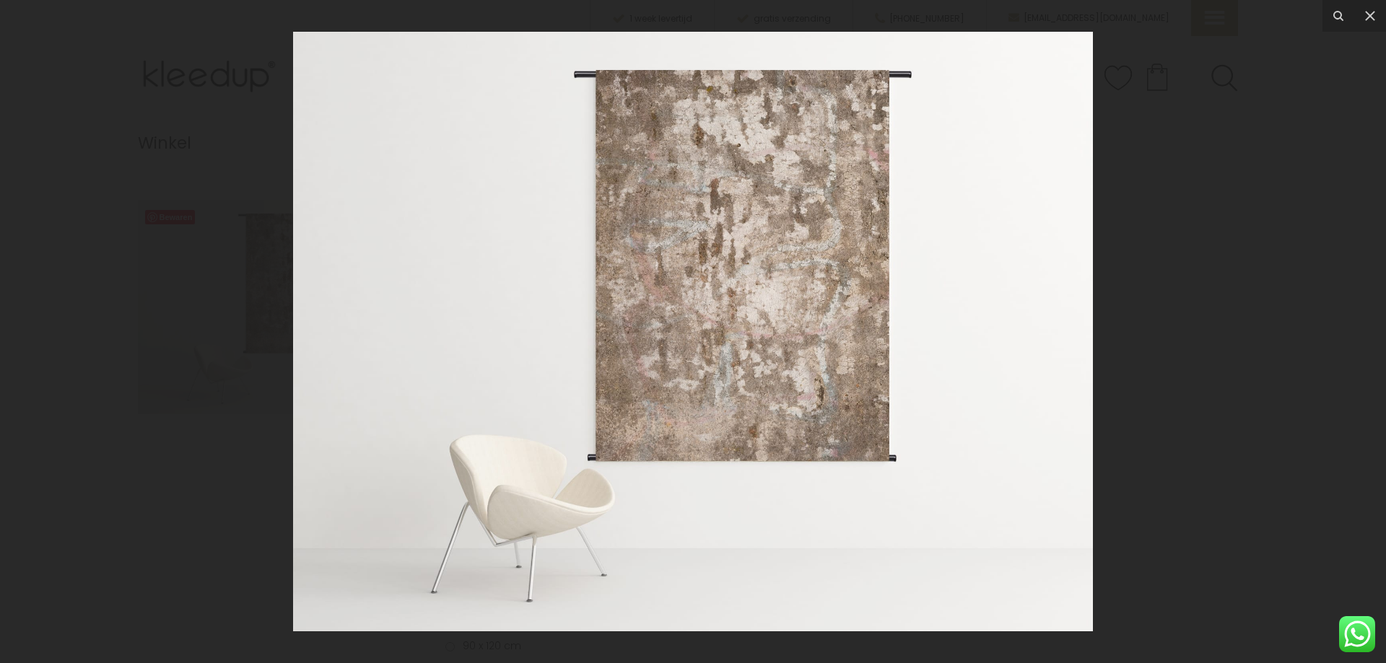
click at [727, 287] on img at bounding box center [693, 332] width 800 height 600
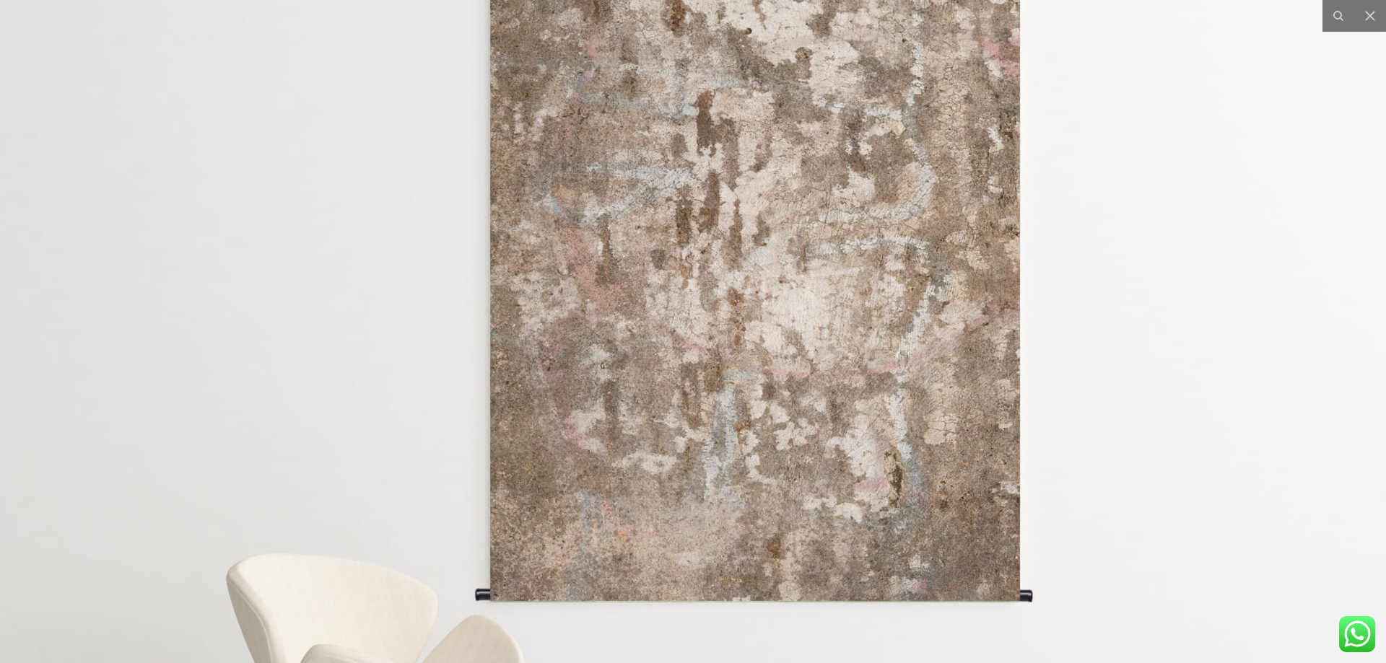
click at [727, 287] on img at bounding box center [665, 367] width 1443 height 1083
